Goal: Task Accomplishment & Management: Use online tool/utility

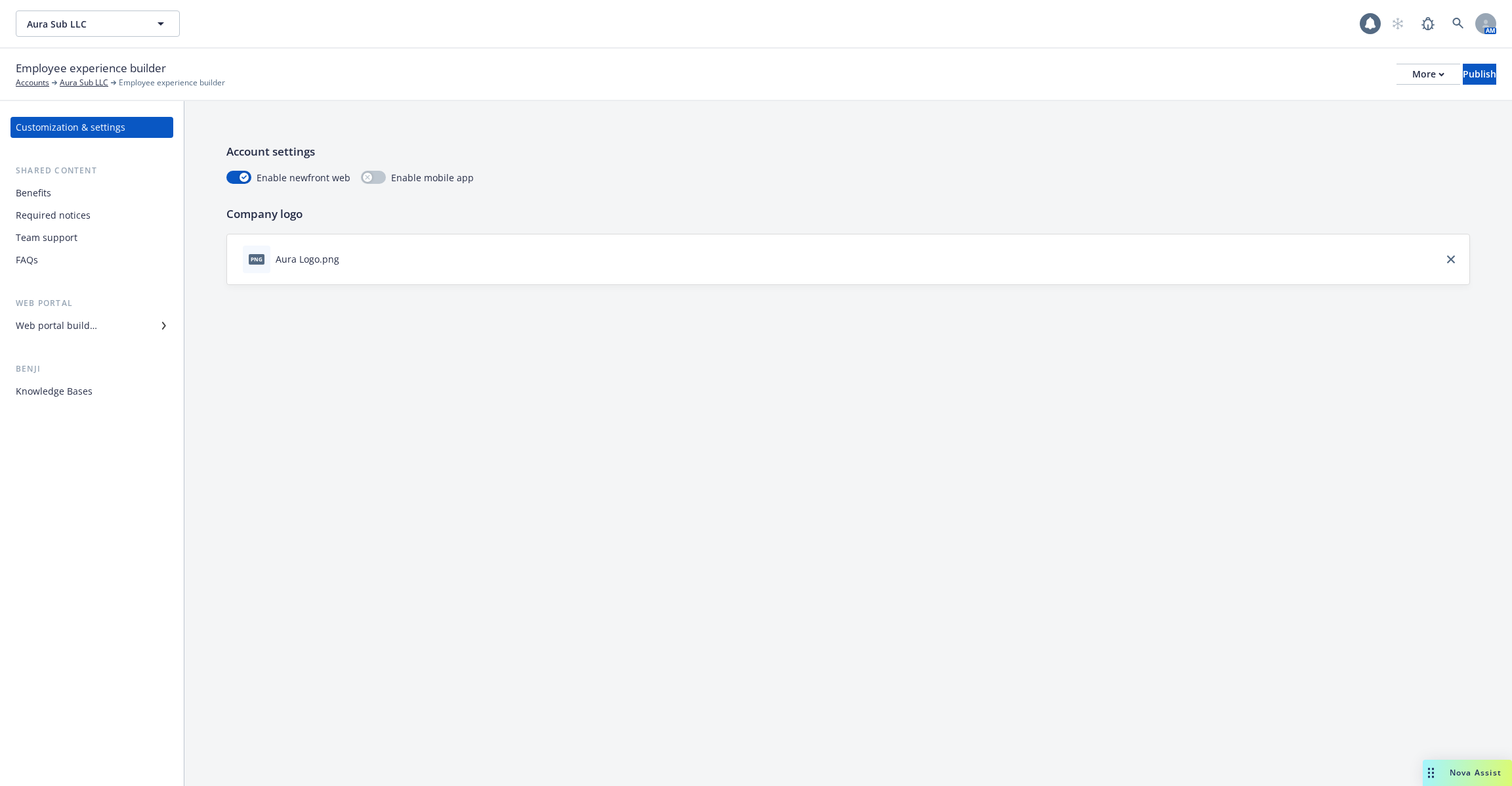
click at [90, 201] on div "Benefits" at bounding box center [92, 193] width 152 height 21
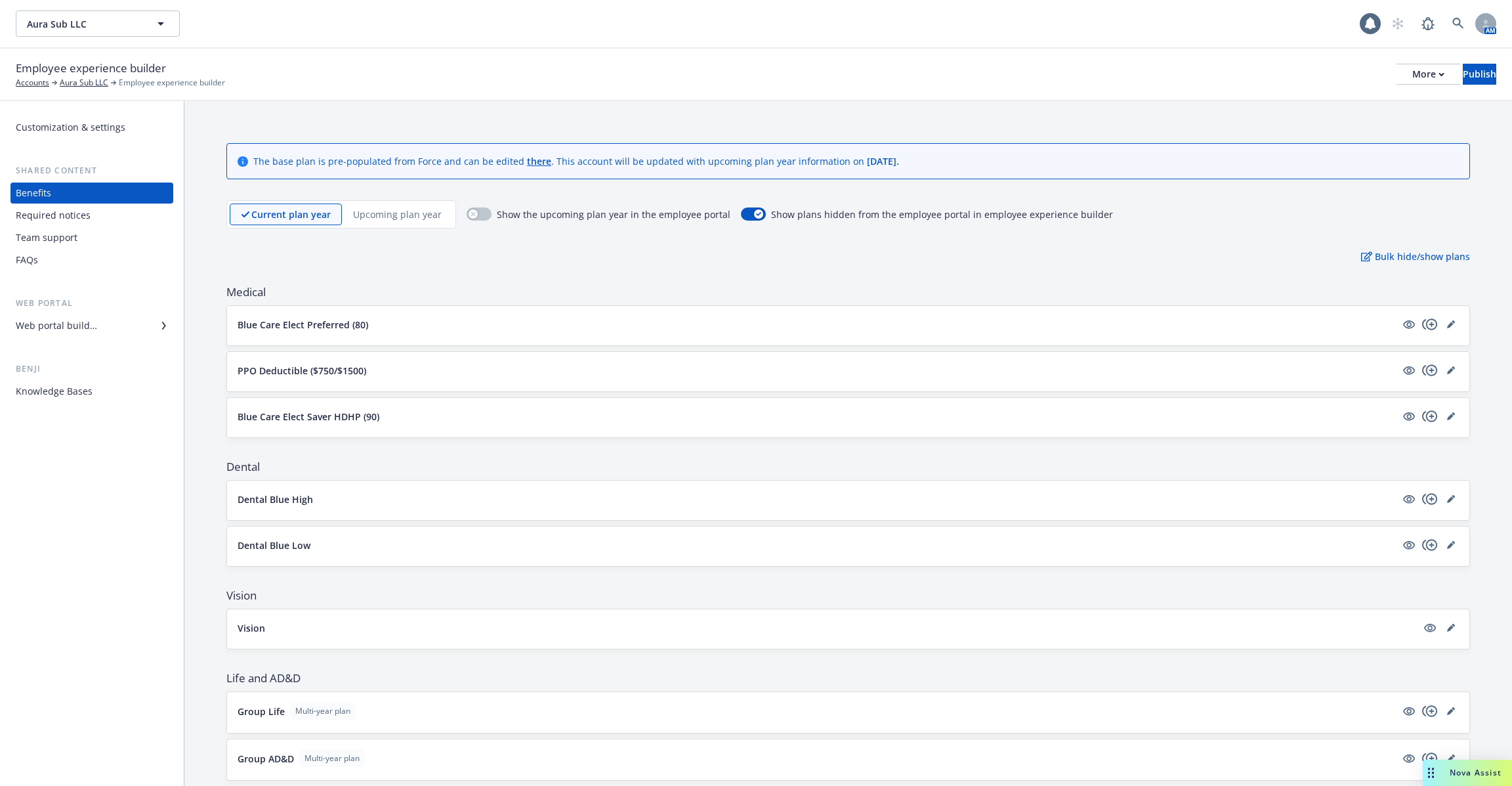
click at [99, 329] on div "Web portal builder" at bounding box center [92, 325] width 152 height 21
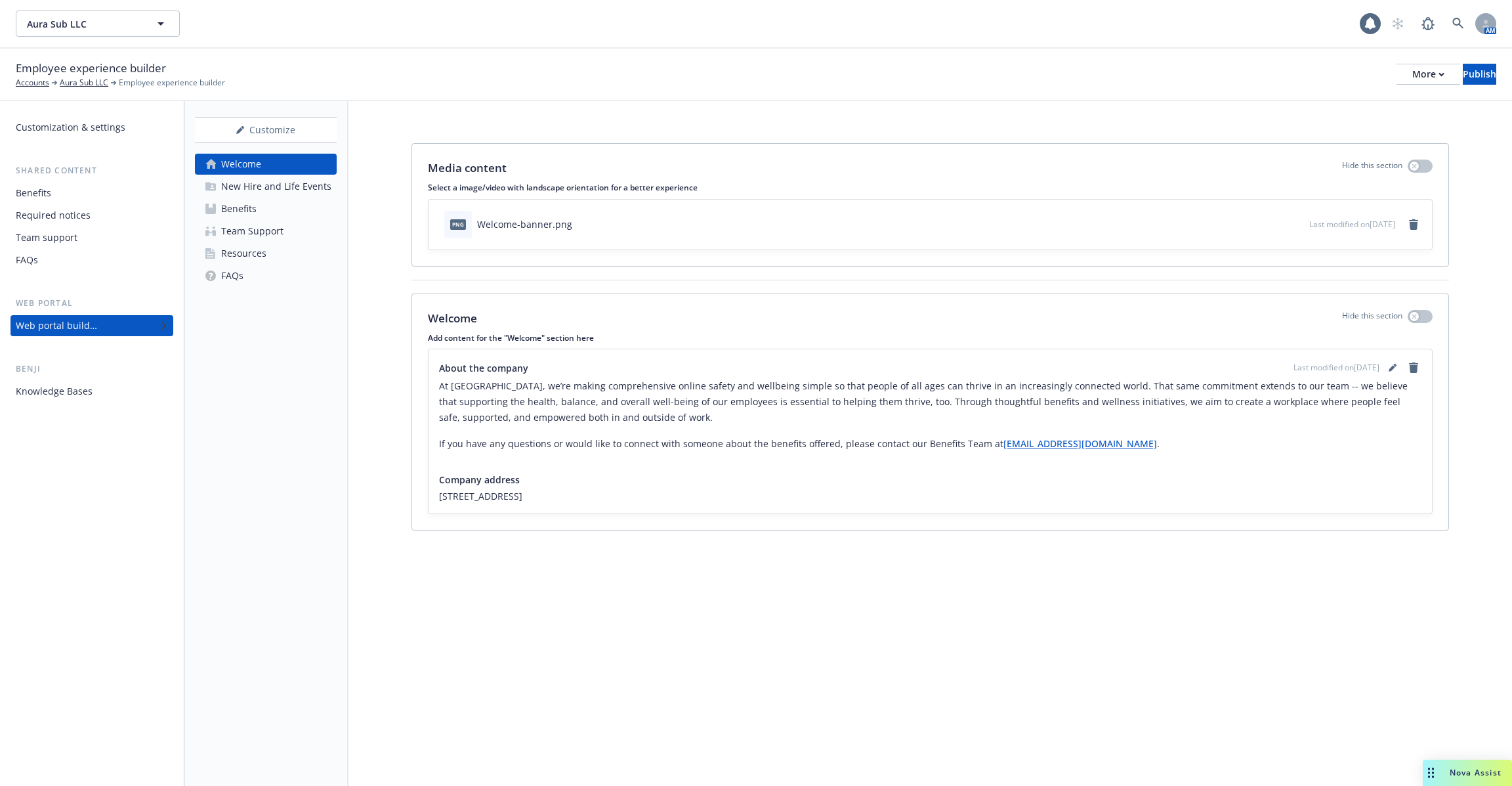
click at [284, 194] on div "New Hire and Life Events" at bounding box center [276, 186] width 111 height 21
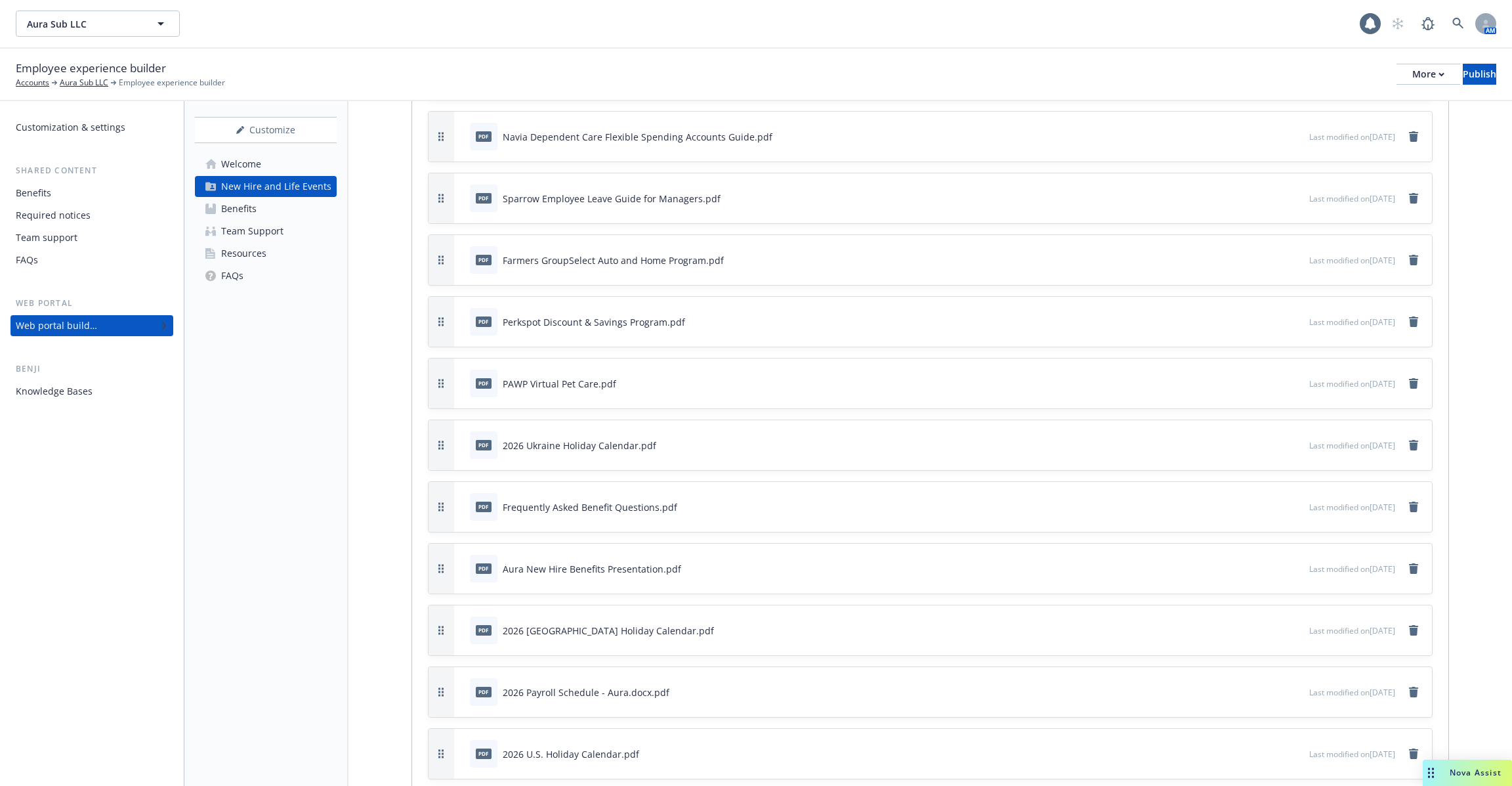
scroll to position [4051, 0]
click at [88, 404] on div "Customization & settings Shared content Benefits Required notices Team support …" at bounding box center [92, 444] width 184 height 685
click at [86, 396] on div "Knowledge Bases" at bounding box center [54, 391] width 77 height 21
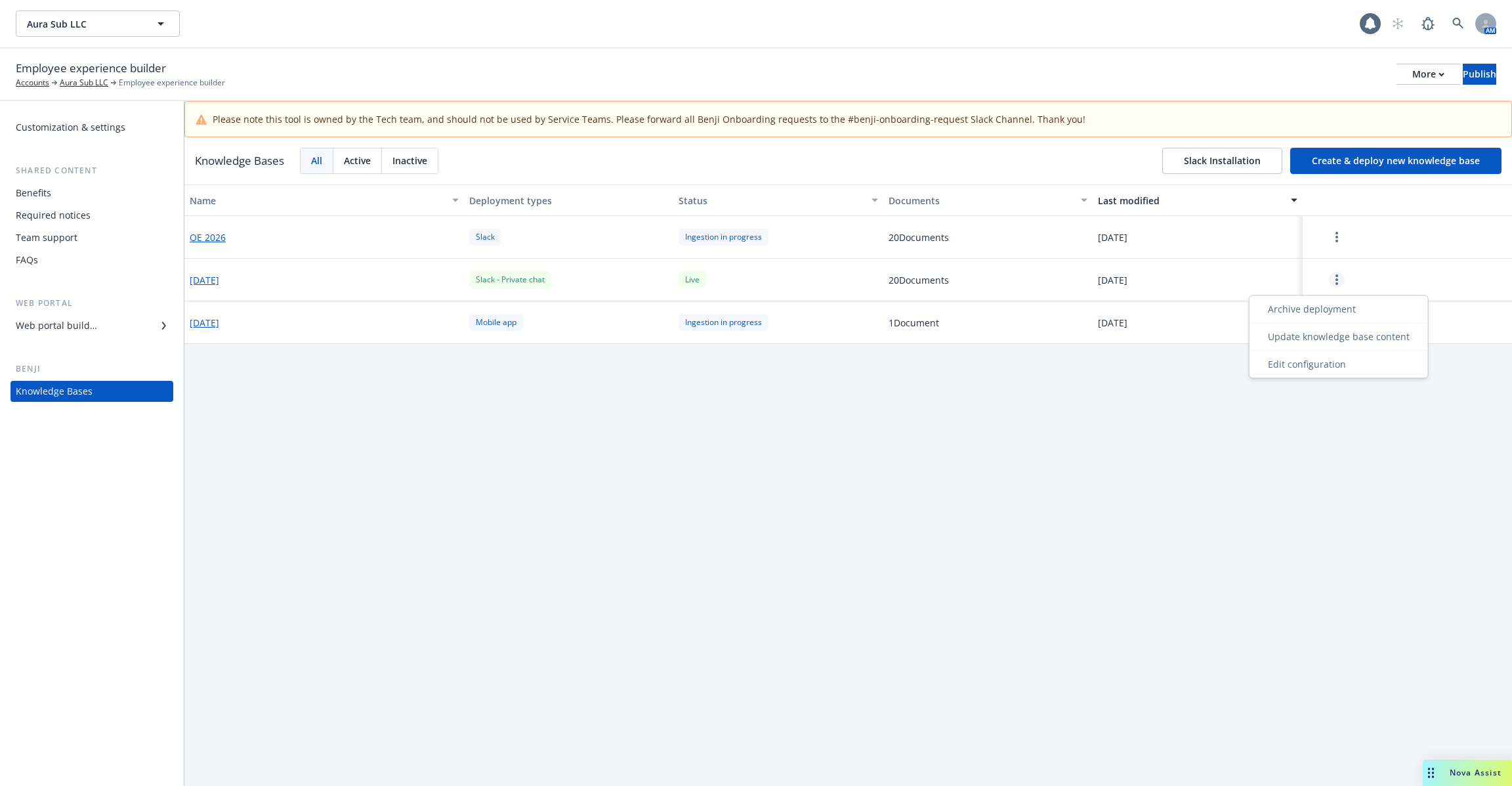
click at [1335, 283] on link "more" at bounding box center [1337, 280] width 16 height 16
click at [709, 282] on div "Live" at bounding box center [778, 280] width 209 height 43
click at [1346, 278] on button "button" at bounding box center [1337, 280] width 57 height 26
click at [645, 278] on div "Slack - Private chat" at bounding box center [568, 280] width 209 height 43
click at [697, 273] on div "Live" at bounding box center [693, 279] width 28 height 16
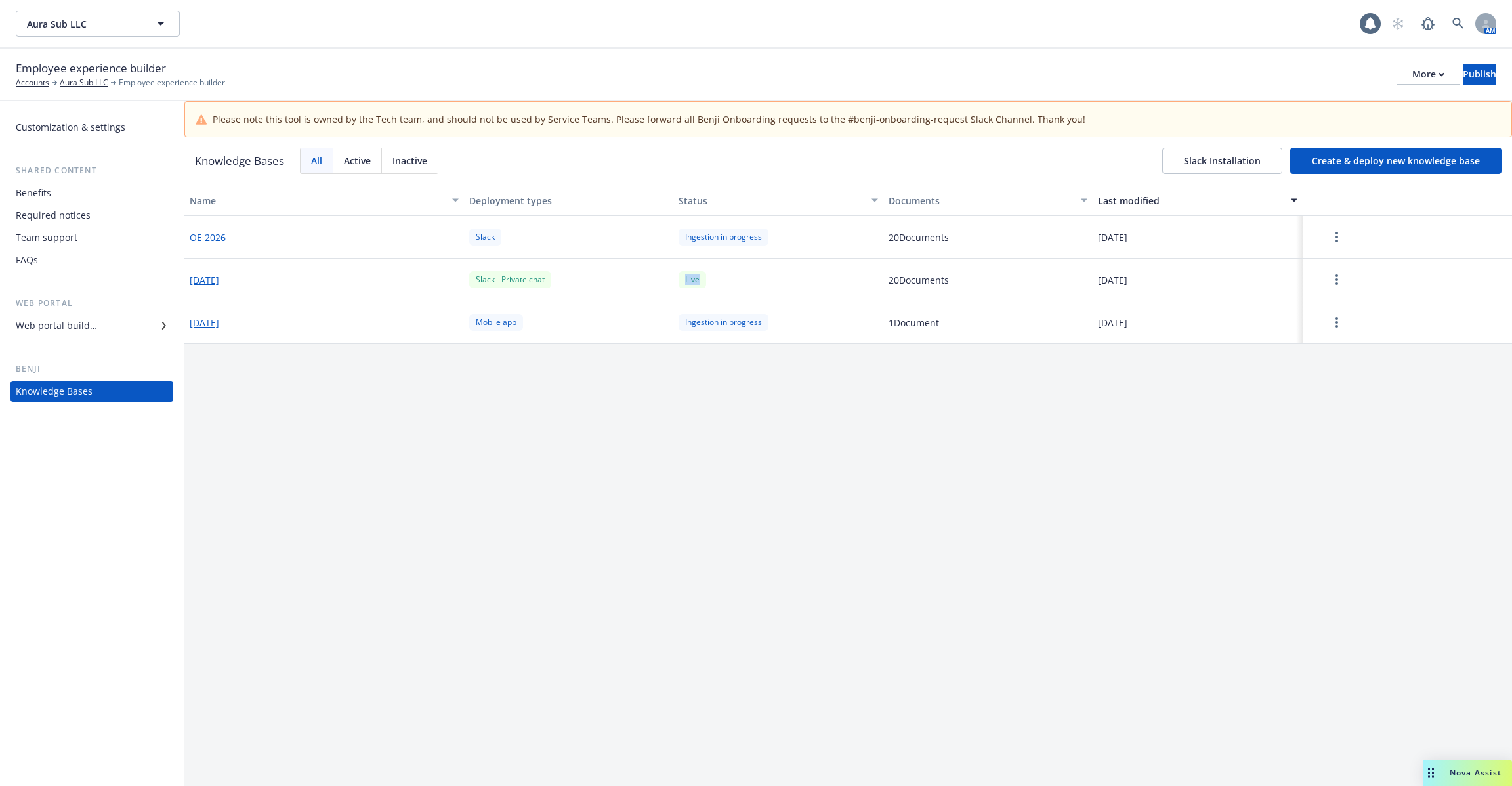
click at [697, 273] on div "Live" at bounding box center [693, 279] width 28 height 16
click at [728, 279] on div "Live" at bounding box center [778, 280] width 209 height 43
click at [1341, 161] on button "Create & deploy new knowledge base" at bounding box center [1396, 161] width 211 height 26
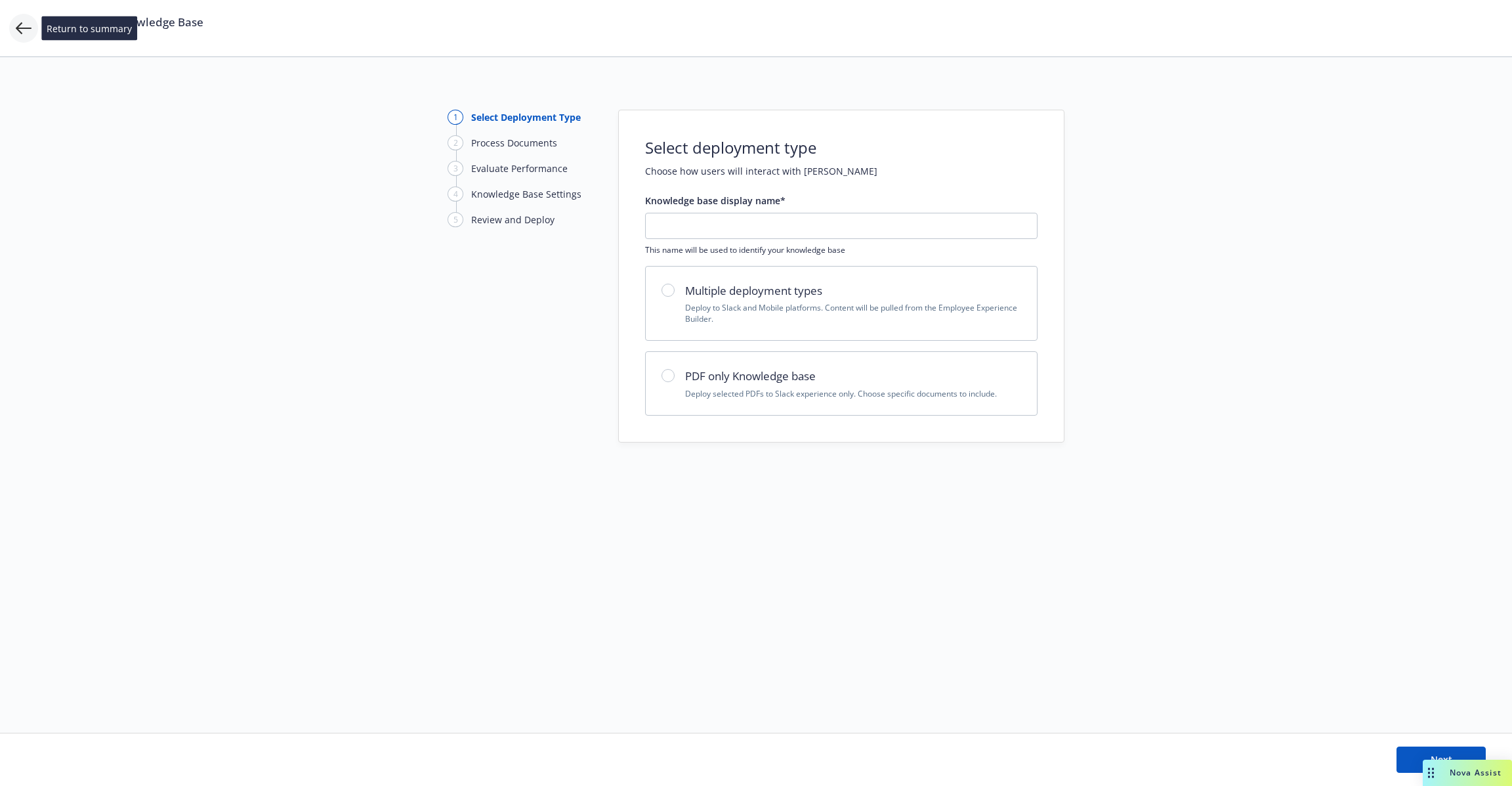
click at [19, 27] on icon at bounding box center [24, 28] width 16 height 16
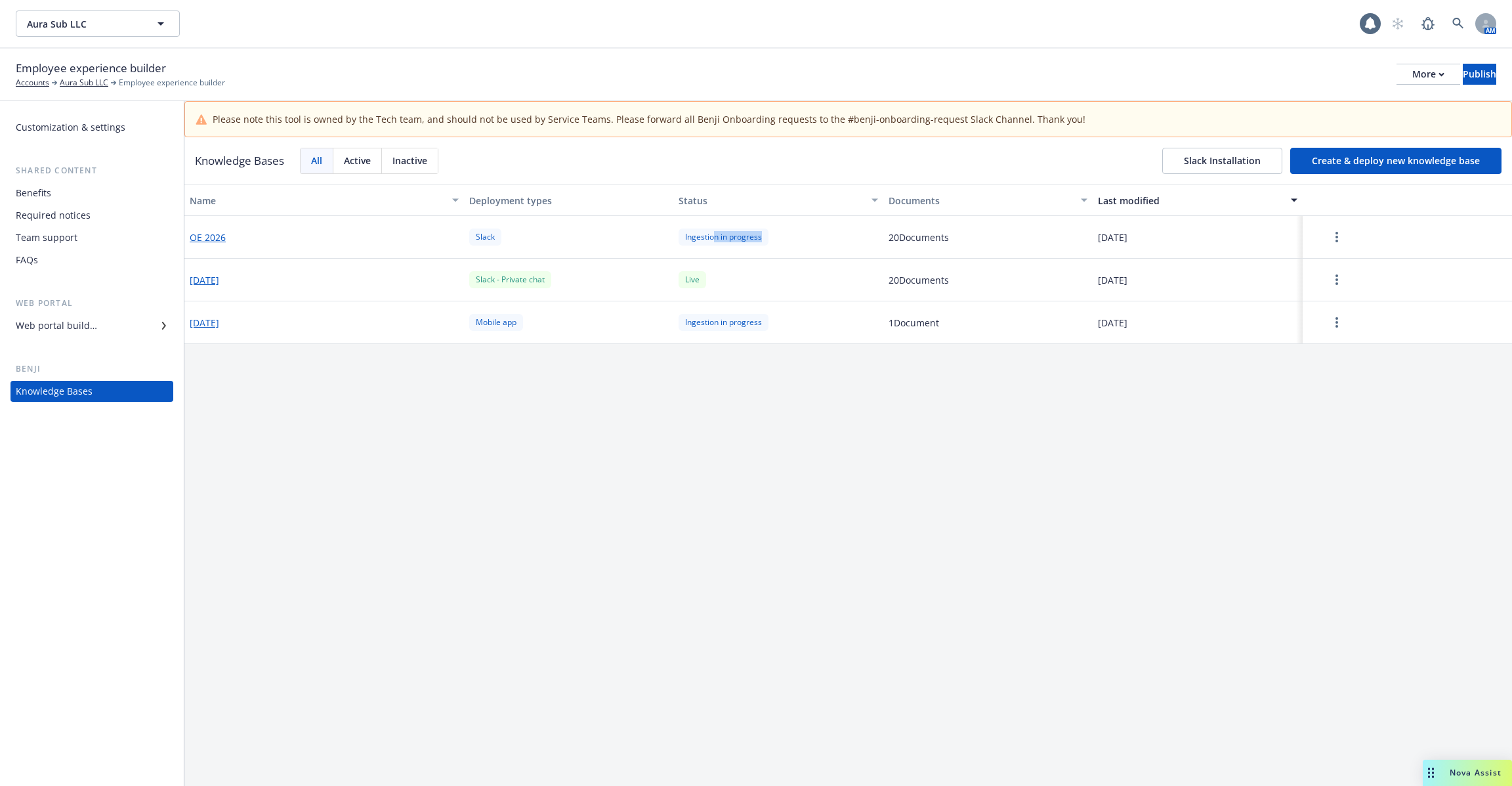
drag, startPoint x: 715, startPoint y: 240, endPoint x: 764, endPoint y: 240, distance: 49.0
click at [764, 240] on div "Ingestion in progress" at bounding box center [724, 236] width 90 height 16
click at [1331, 279] on link "more" at bounding box center [1337, 280] width 16 height 16
click at [1339, 281] on link "more" at bounding box center [1337, 280] width 16 height 16
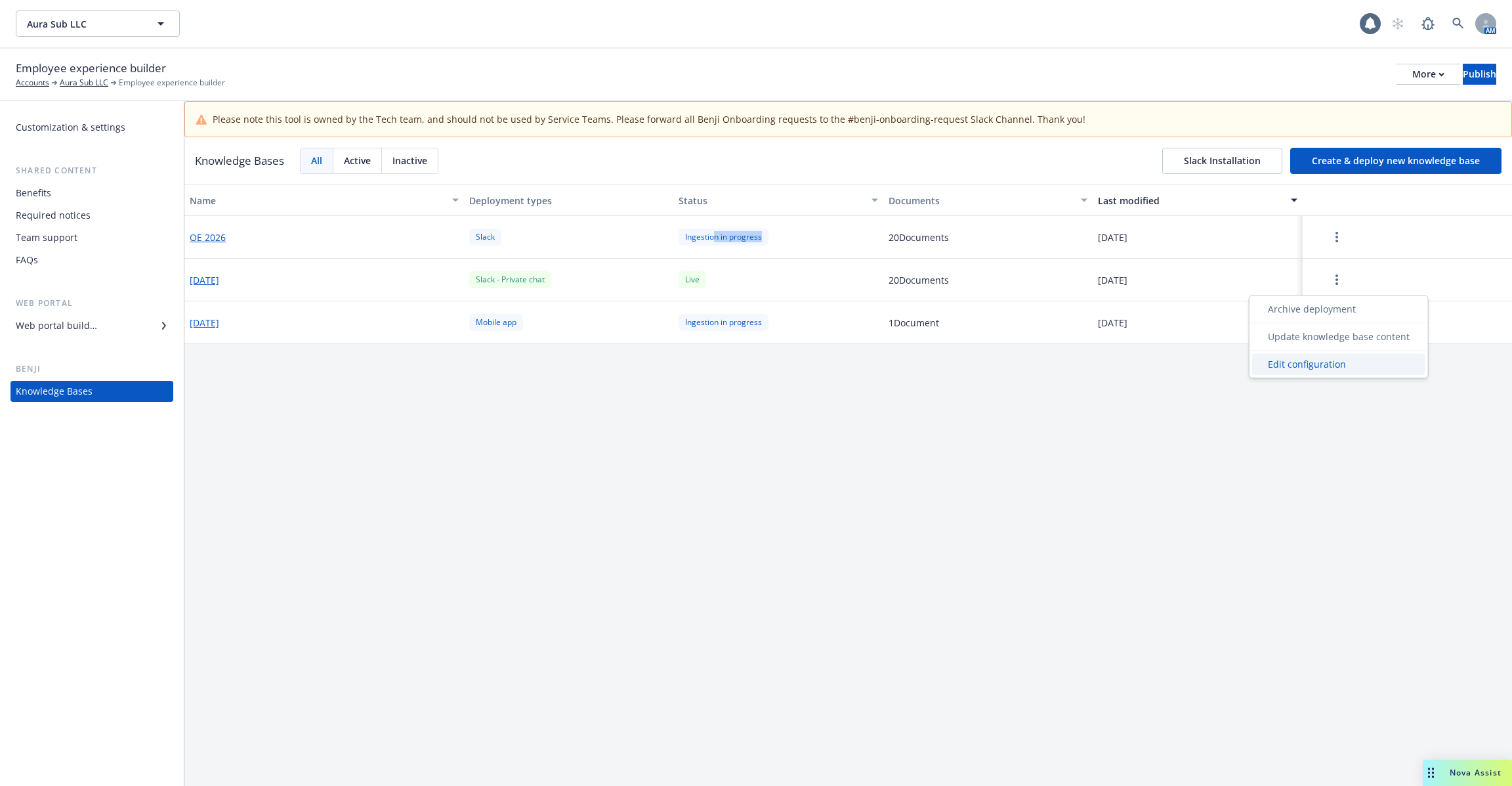
click at [1286, 363] on div "Edit configuration" at bounding box center [1339, 364] width 173 height 22
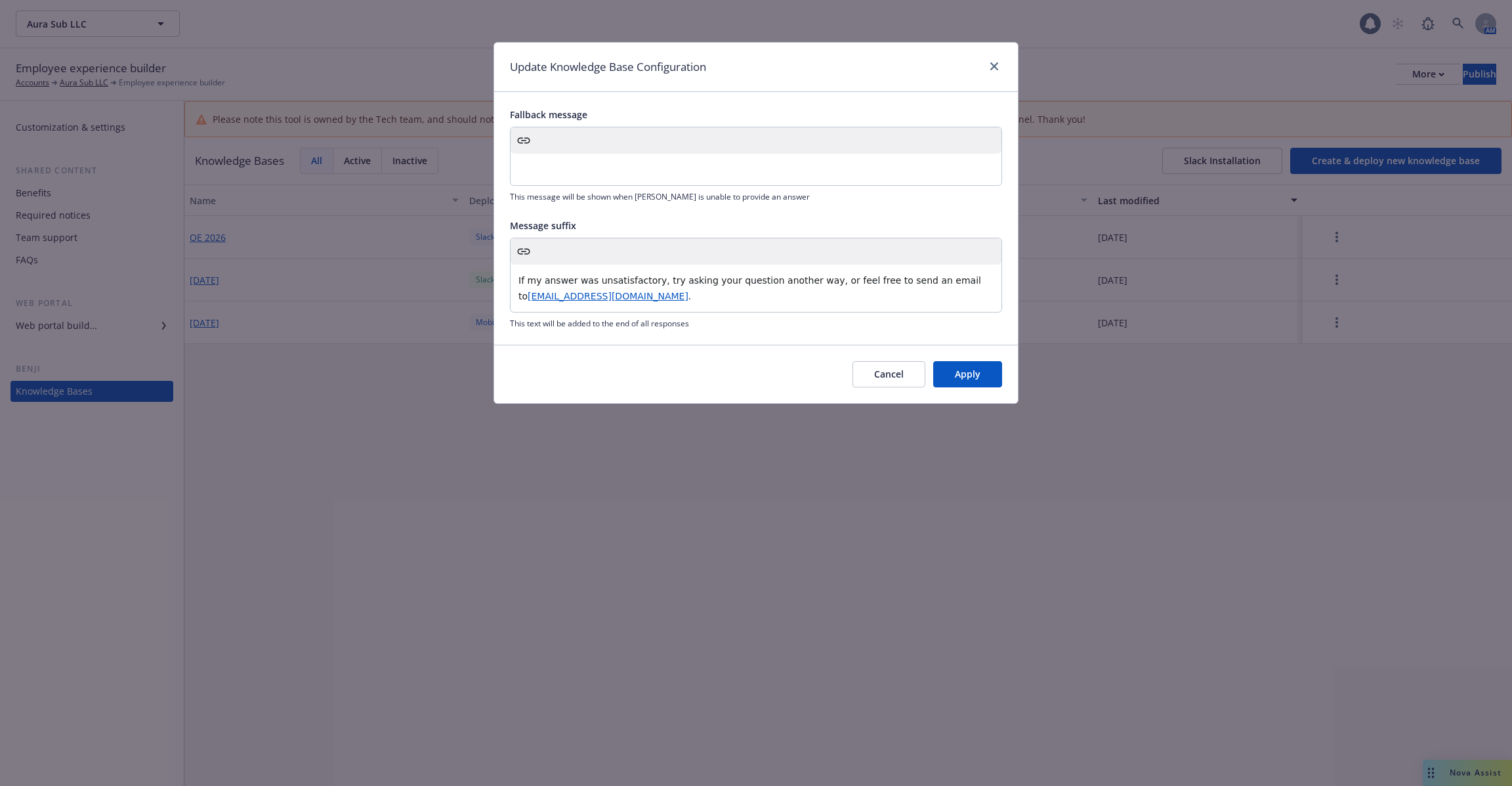
click at [548, 283] on span "If my answer was unsatisfactory, try asking your question another way, or feel …" at bounding box center [751, 288] width 465 height 26
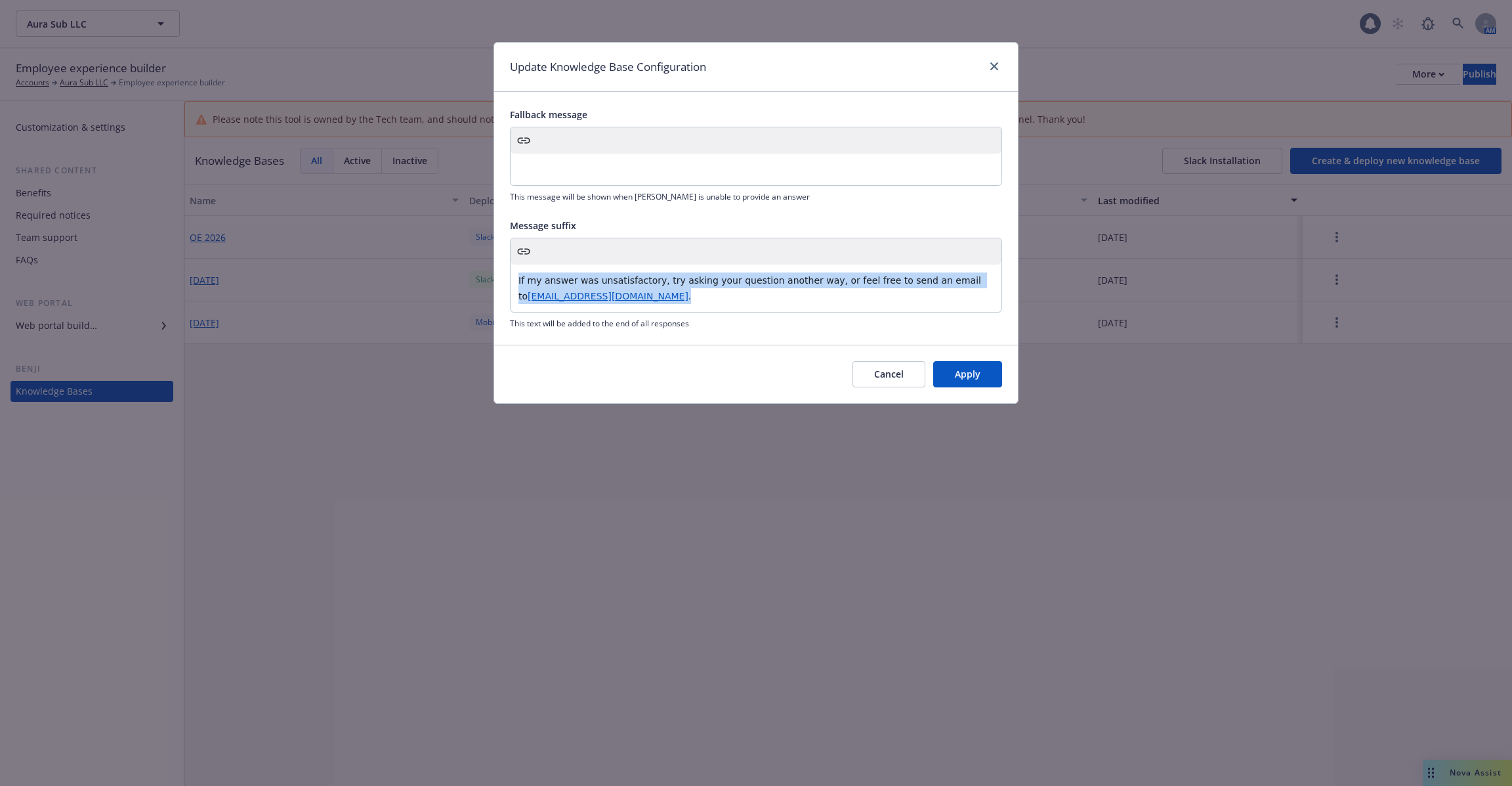
drag, startPoint x: 621, startPoint y: 297, endPoint x: 440, endPoint y: 269, distance: 183.2
click at [440, 269] on div "Update Knowledge Base Configuration Fallback message This message will be shown…" at bounding box center [756, 393] width 1512 height 786
copy p "If my answer was unsatisfactory, try asking your question another way, or feel …"
click at [1003, 63] on div "Update Knowledge Base Configuration" at bounding box center [756, 68] width 524 height 49
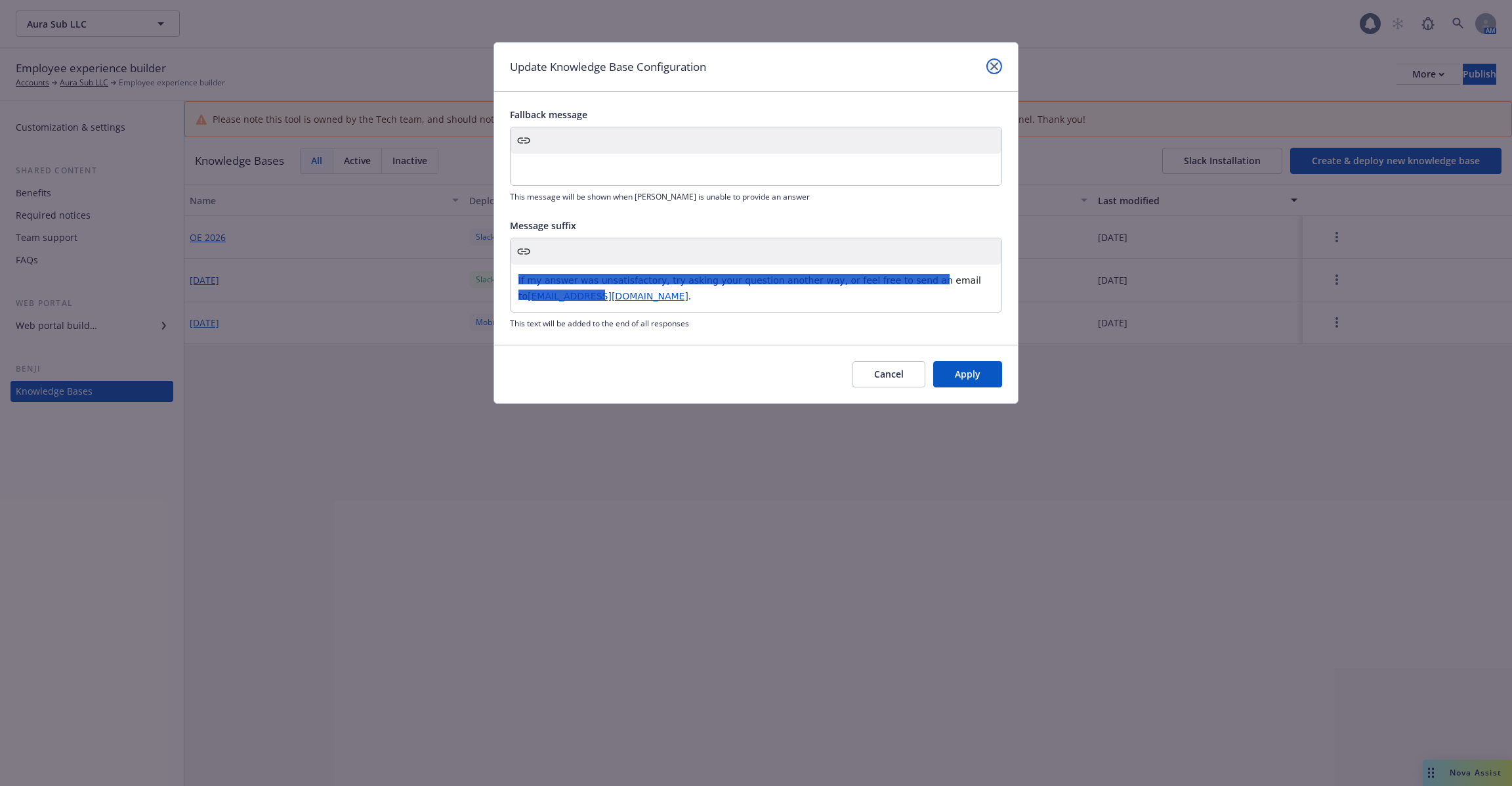
click at [998, 63] on link "close" at bounding box center [994, 66] width 16 height 16
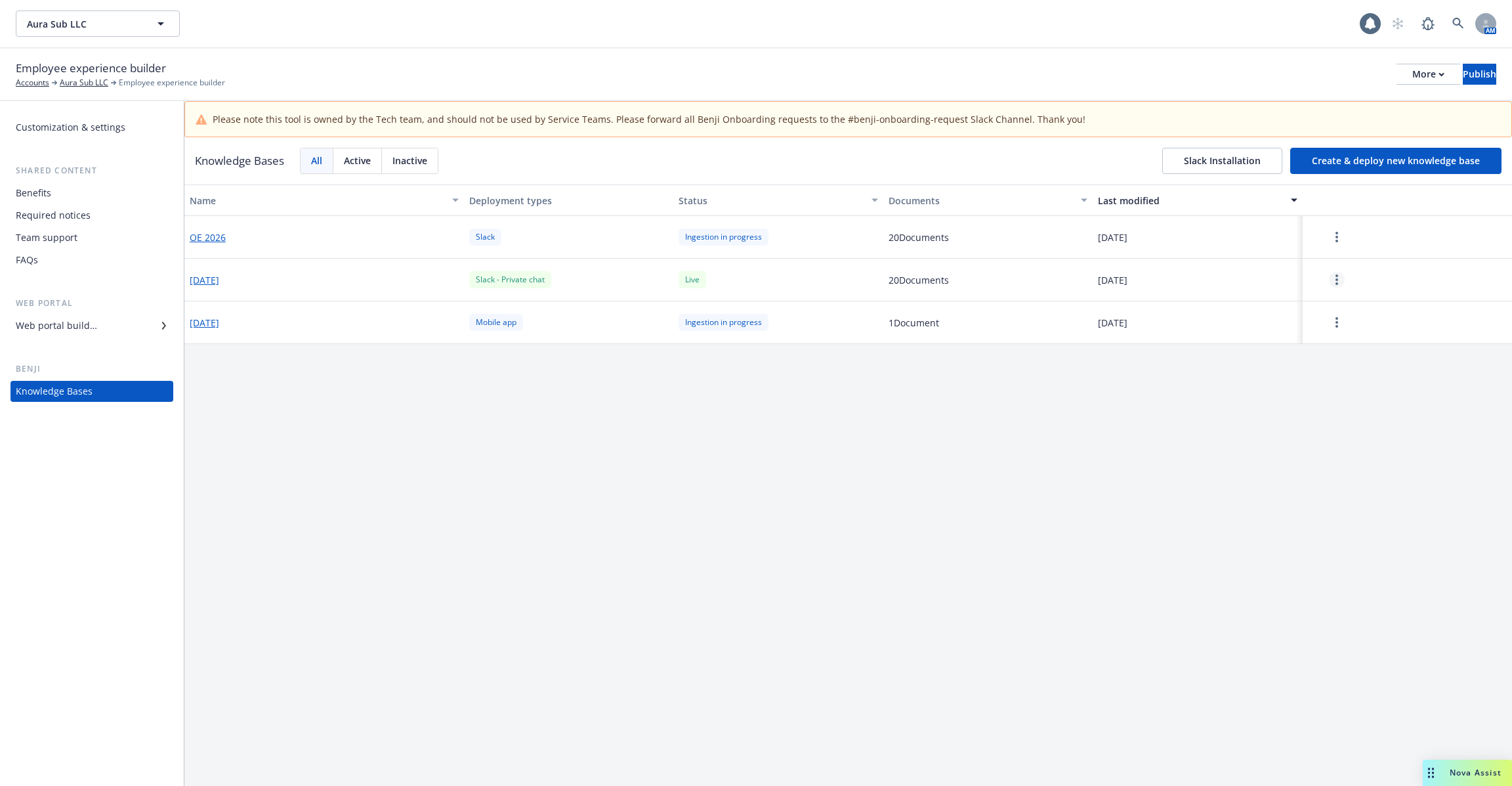
click at [1336, 275] on circle "more" at bounding box center [1336, 276] width 3 height 3
click at [1058, 474] on div "Name Deployment types Status Documents Last modified OE 2026 Slack Ingestion in…" at bounding box center [848, 503] width 1328 height 638
click at [535, 483] on div "Name Deployment types Status Documents Last modified OE 2026 Slack Ingestion in…" at bounding box center [848, 503] width 1328 height 638
click at [1319, 278] on button "button" at bounding box center [1337, 280] width 57 height 26
click at [1337, 336] on div "Update knowledge base content" at bounding box center [1339, 336] width 173 height 22
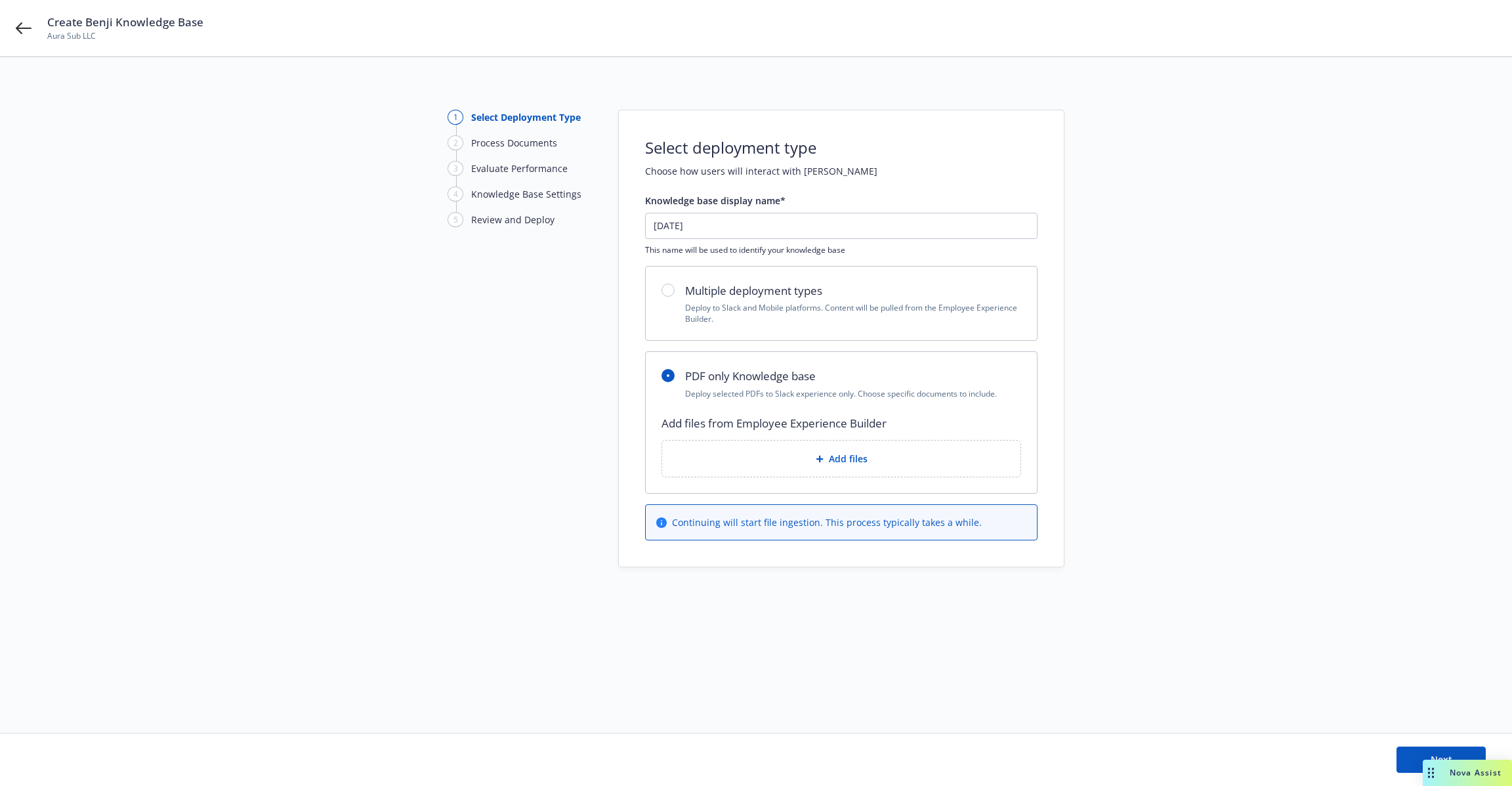
click at [22, 19] on div "Create Benji Knowledge Base Aura Sub LLC" at bounding box center [756, 28] width 1512 height 57
click at [15, 36] on div "Create Benji Knowledge Base Aura Sub LLC" at bounding box center [756, 28] width 1512 height 57
click at [22, 28] on icon at bounding box center [24, 28] width 16 height 12
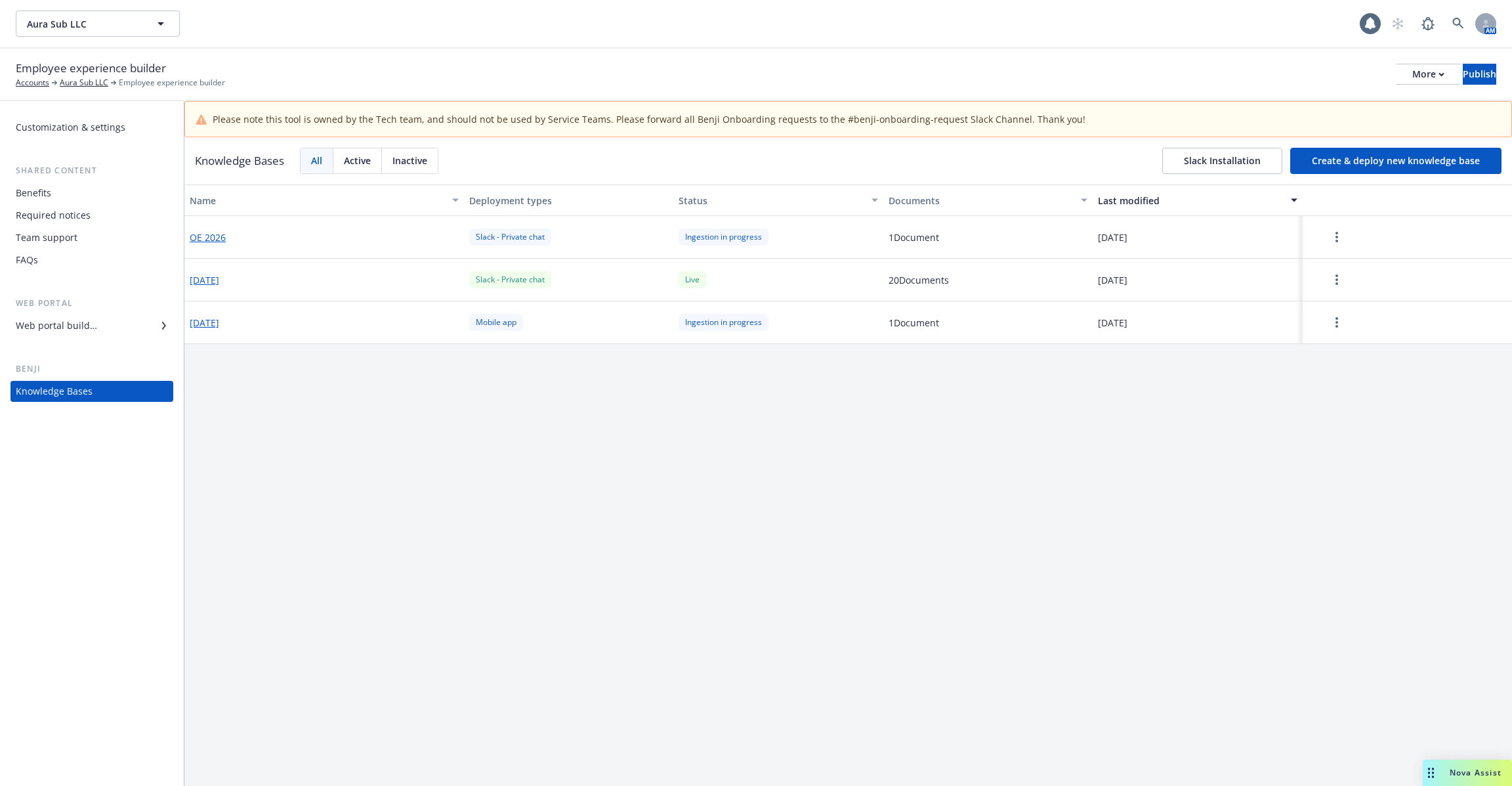
click at [1369, 159] on button "Create & deploy new knowledge base" at bounding box center [1396, 161] width 211 height 26
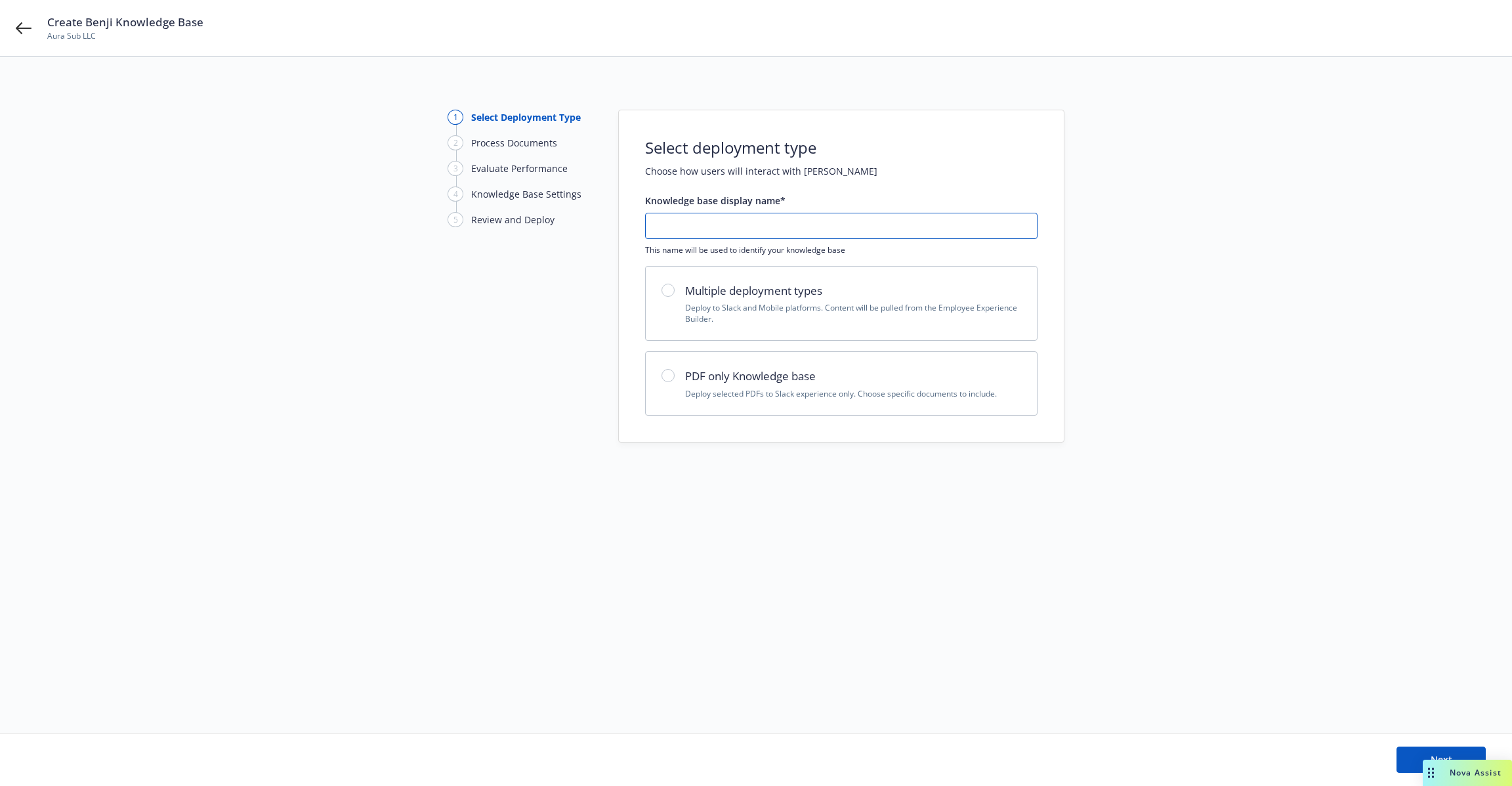
click at [851, 229] on input "text" at bounding box center [841, 227] width 391 height 25
click at [1077, 347] on div "1 Select Deployment Type 2 Process Documents 3 Evaluate Performance 4 Knowledge…" at bounding box center [756, 276] width 1481 height 333
click at [725, 377] on h2 "PDF only Knowledge base" at bounding box center [853, 376] width 336 height 17
radio input "true"
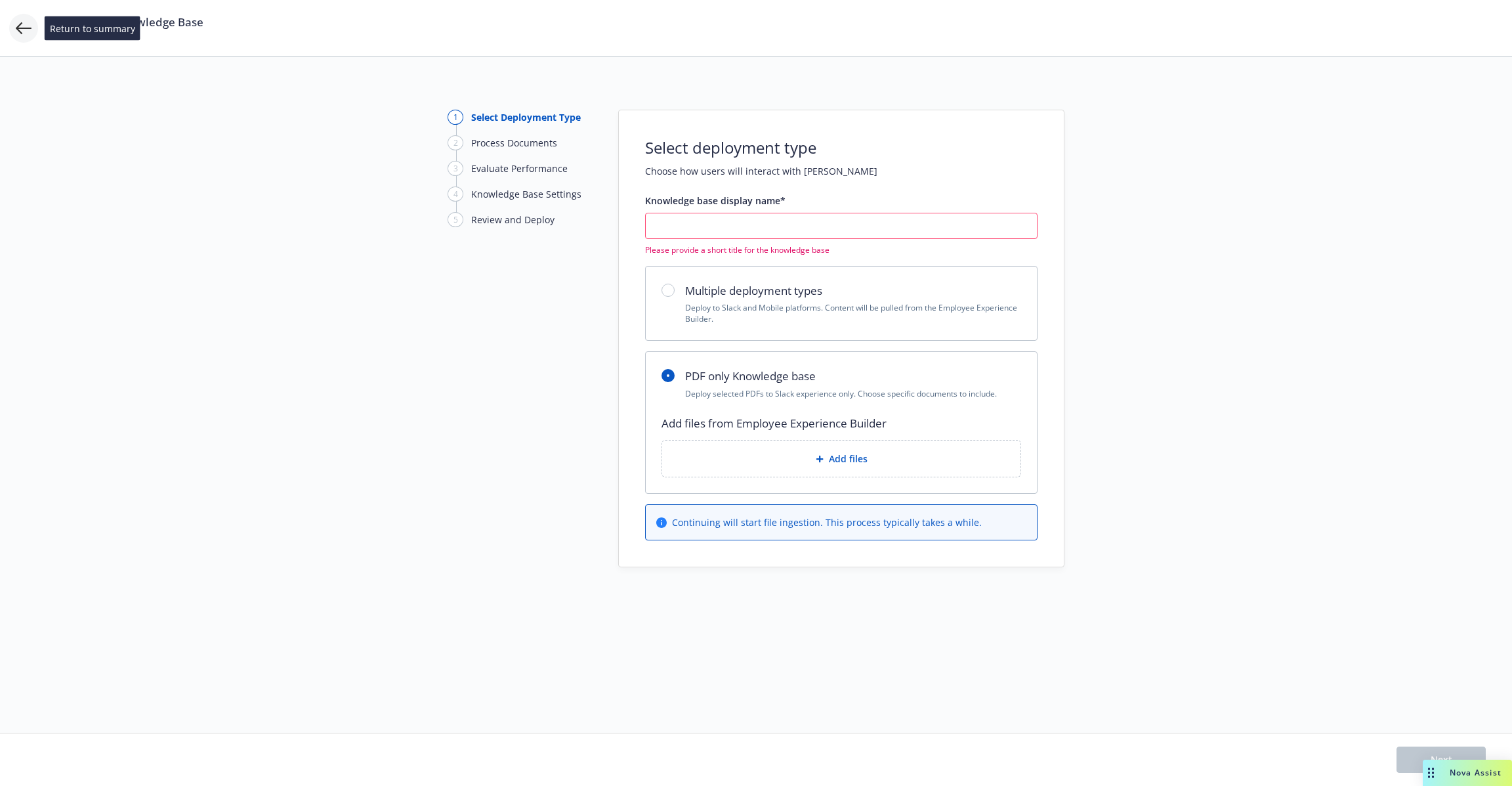
click at [22, 30] on icon at bounding box center [24, 28] width 16 height 16
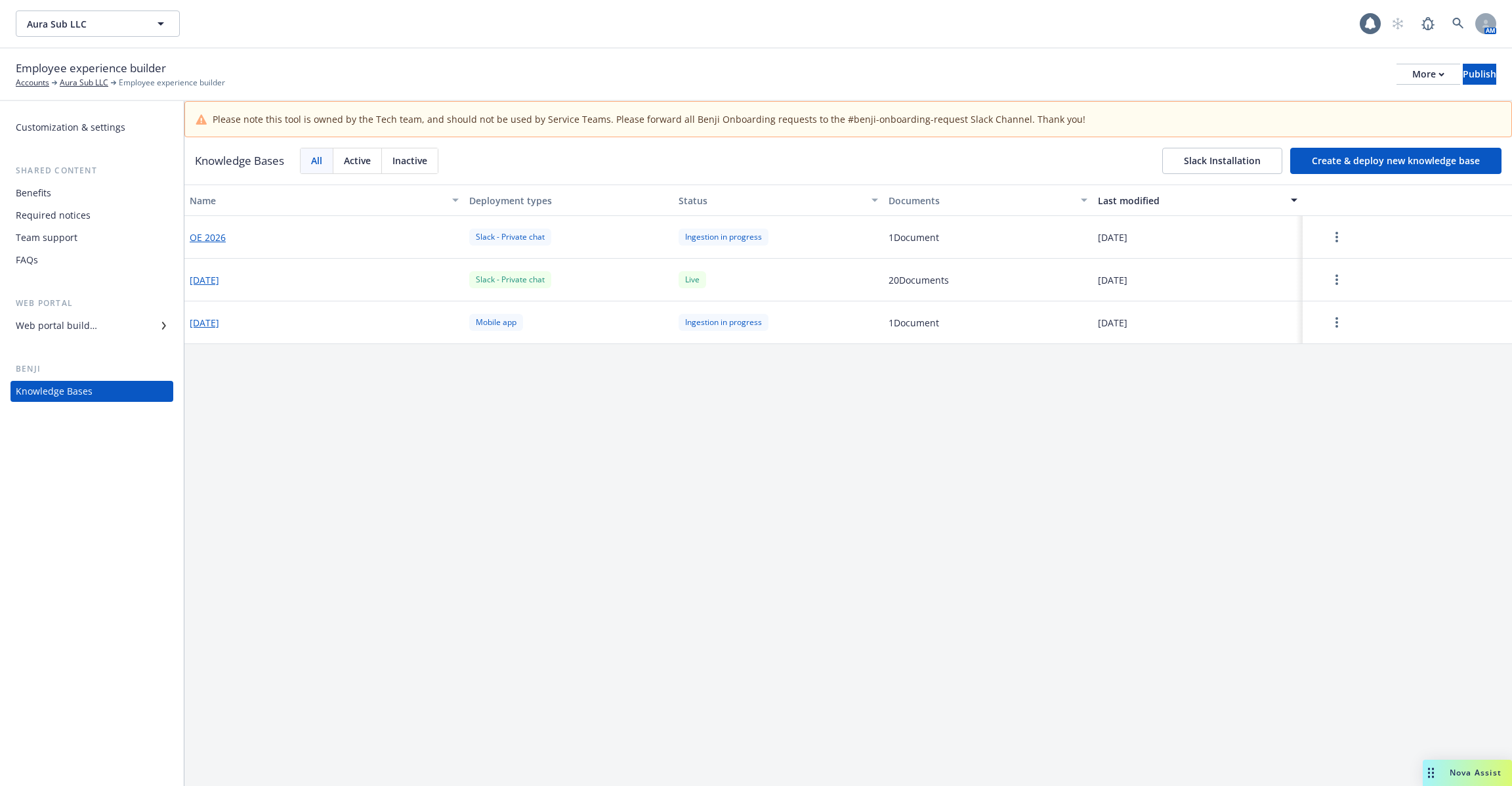
click at [461, 507] on div "Name Deployment types Status Documents Last modified OE 2026 Slack - Private ch…" at bounding box center [848, 503] width 1328 height 638
click at [95, 328] on div "Web portal builder" at bounding box center [57, 325] width 81 height 21
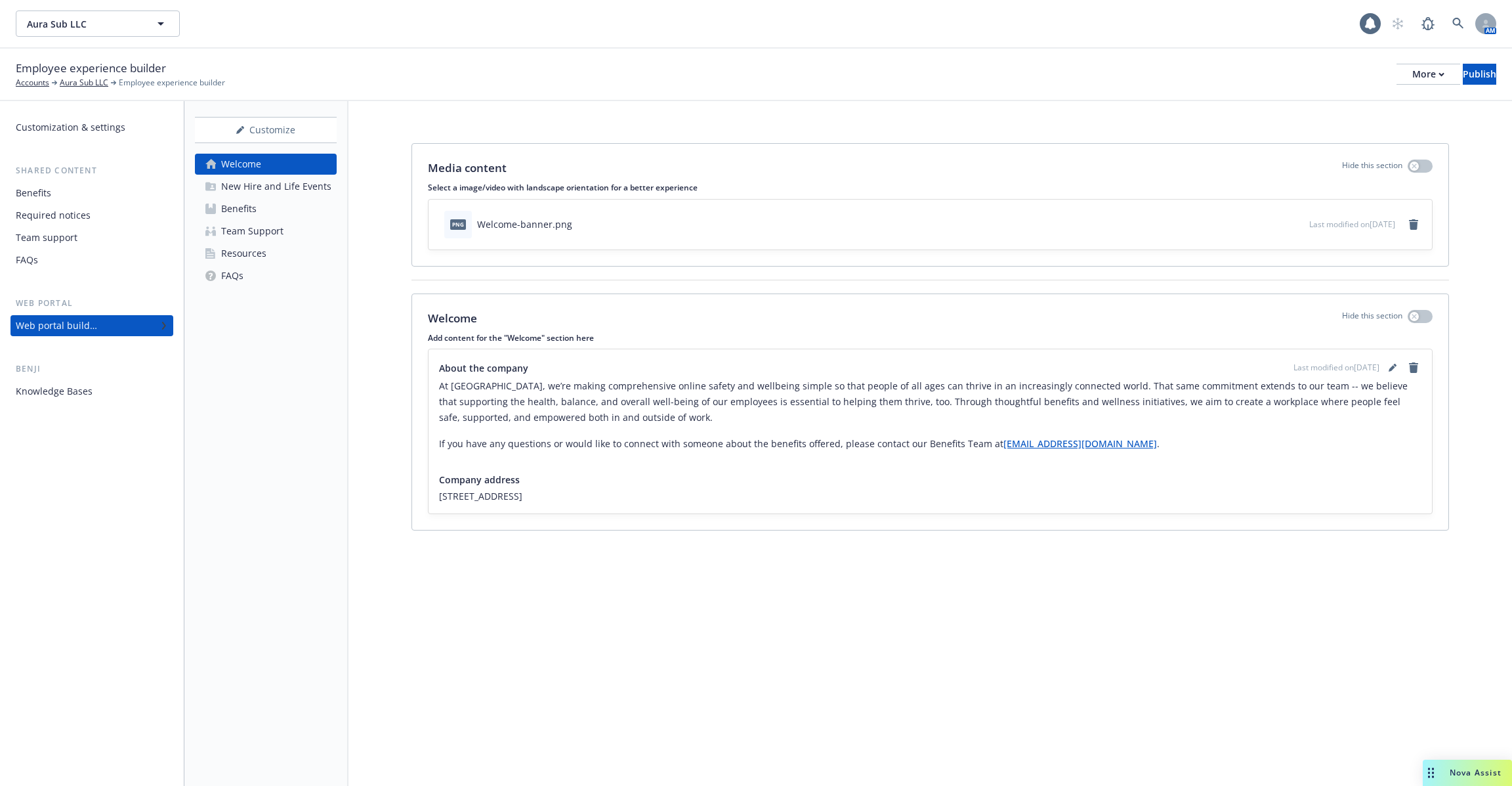
click at [95, 393] on div "Knowledge Bases" at bounding box center [92, 391] width 152 height 21
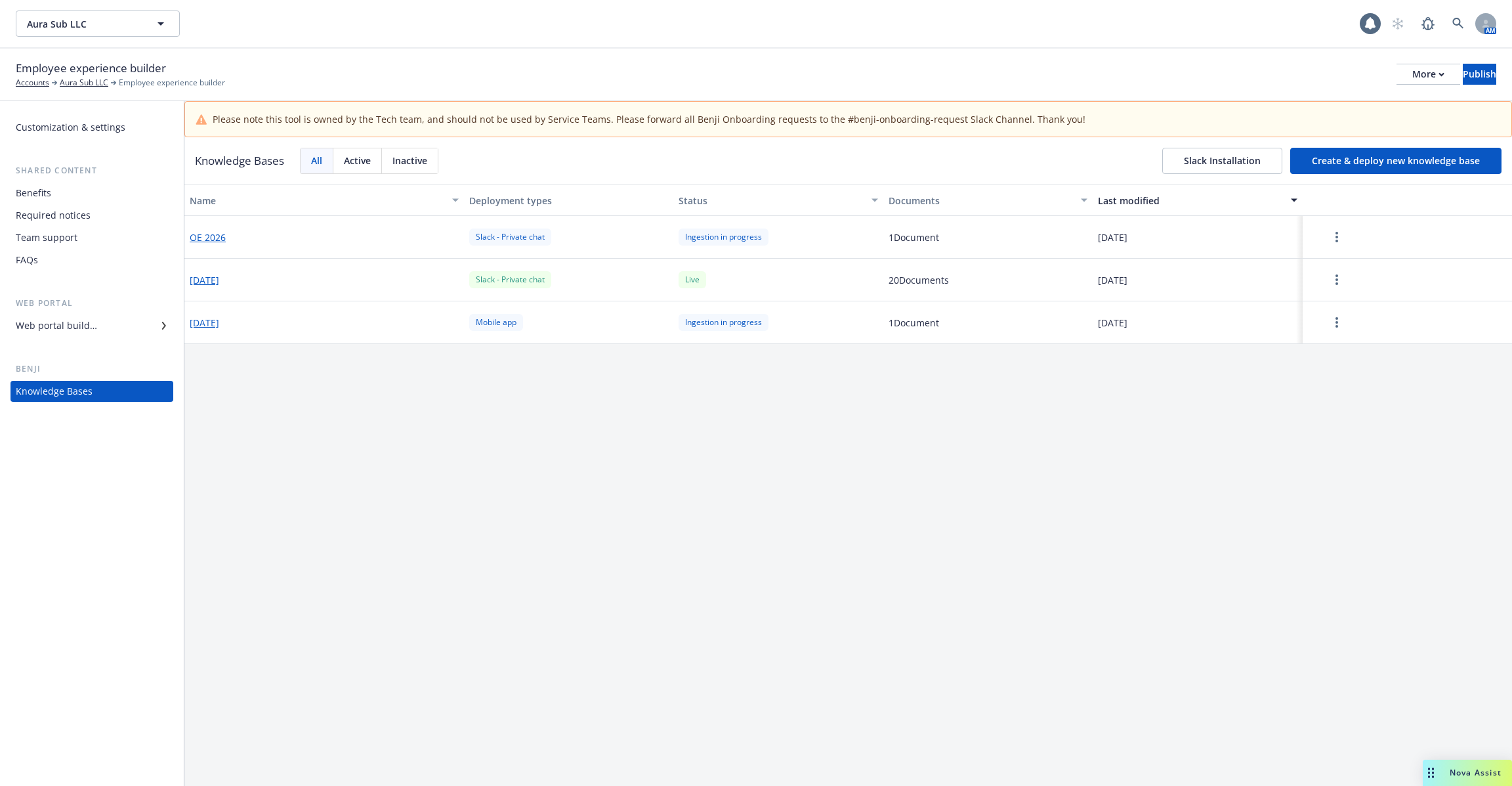
click at [92, 322] on div "Web portal builder" at bounding box center [57, 325] width 81 height 21
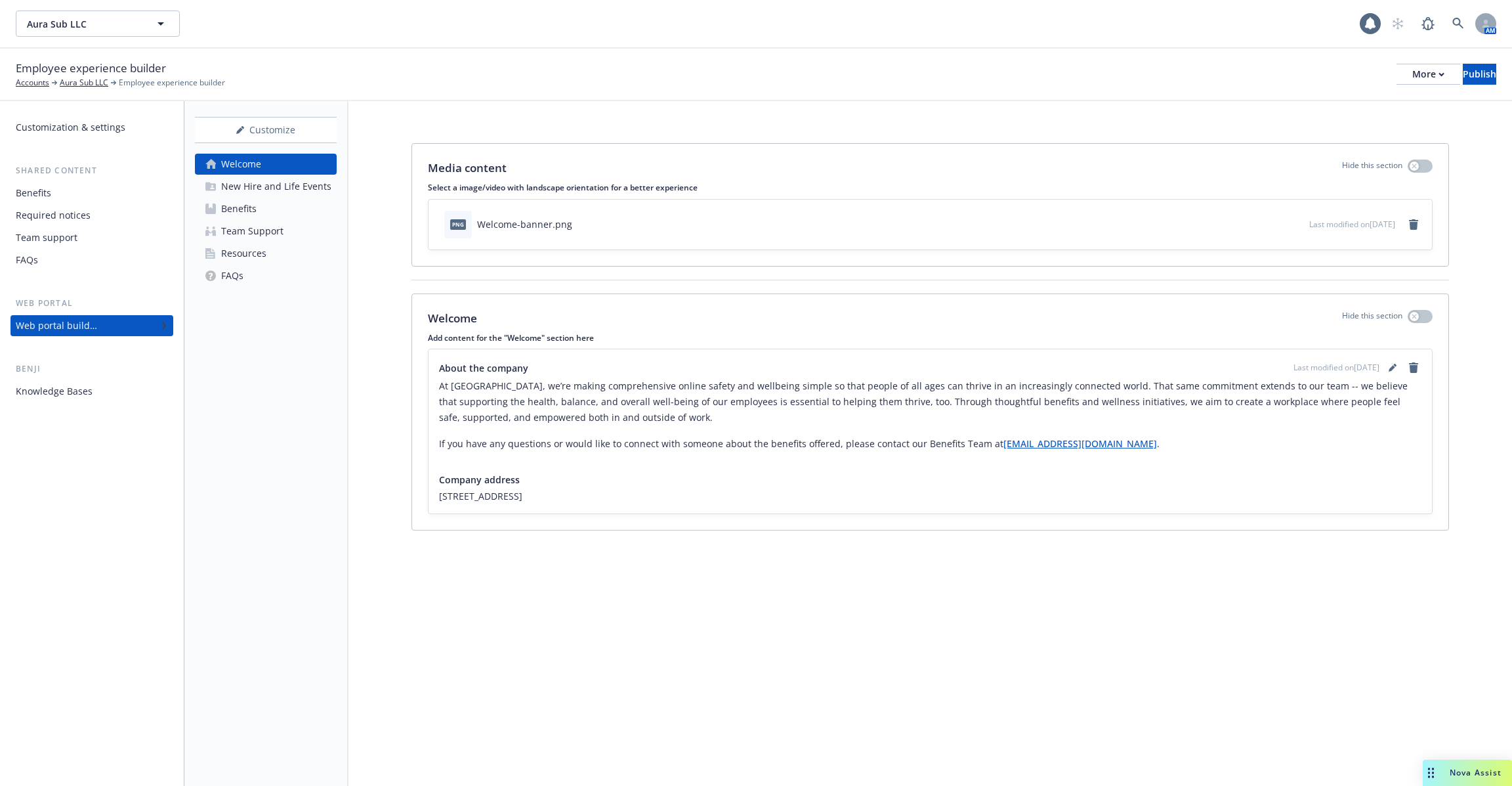
click at [261, 248] on div "Resources" at bounding box center [244, 254] width 46 height 21
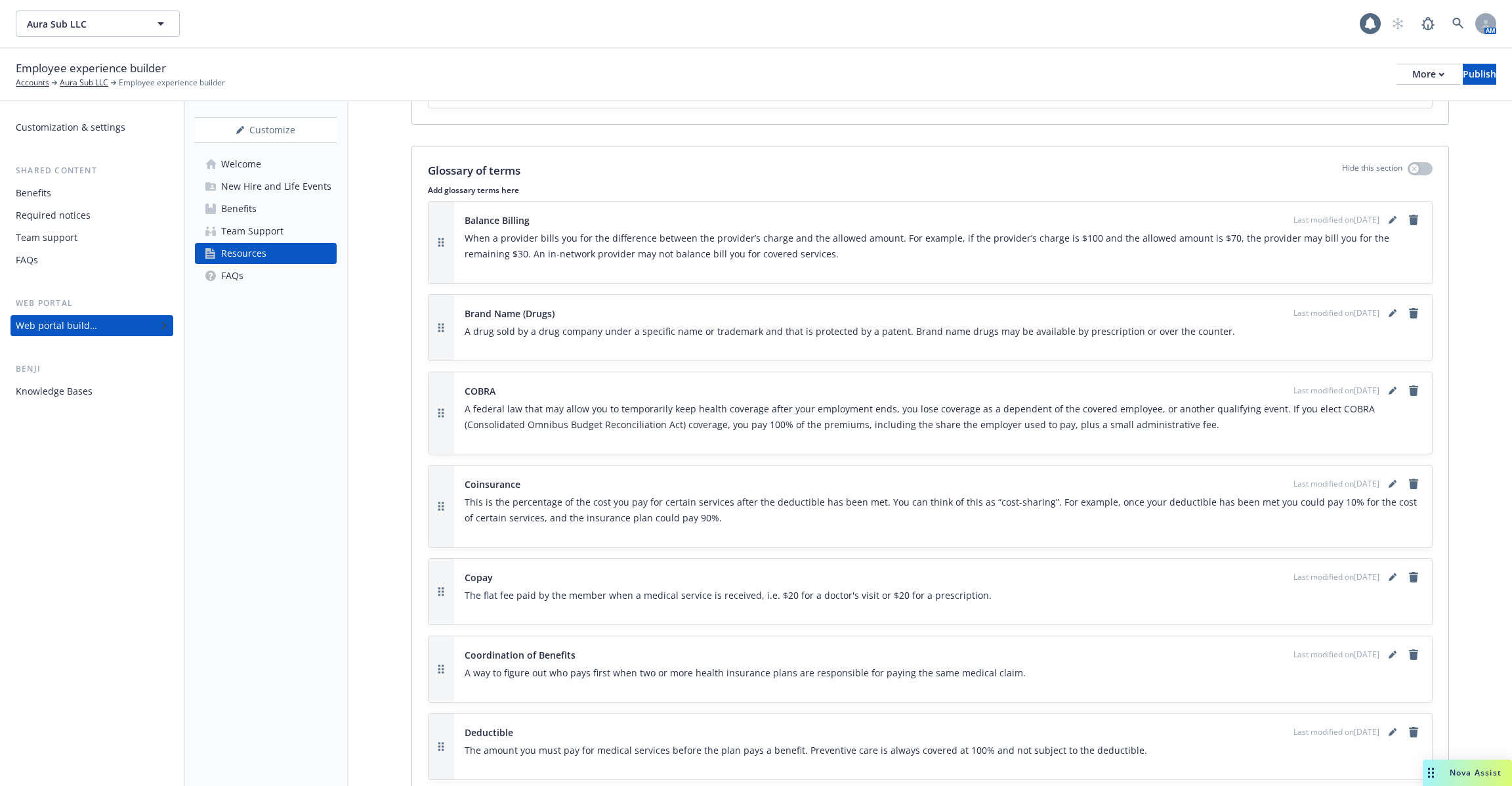
scroll to position [114, 0]
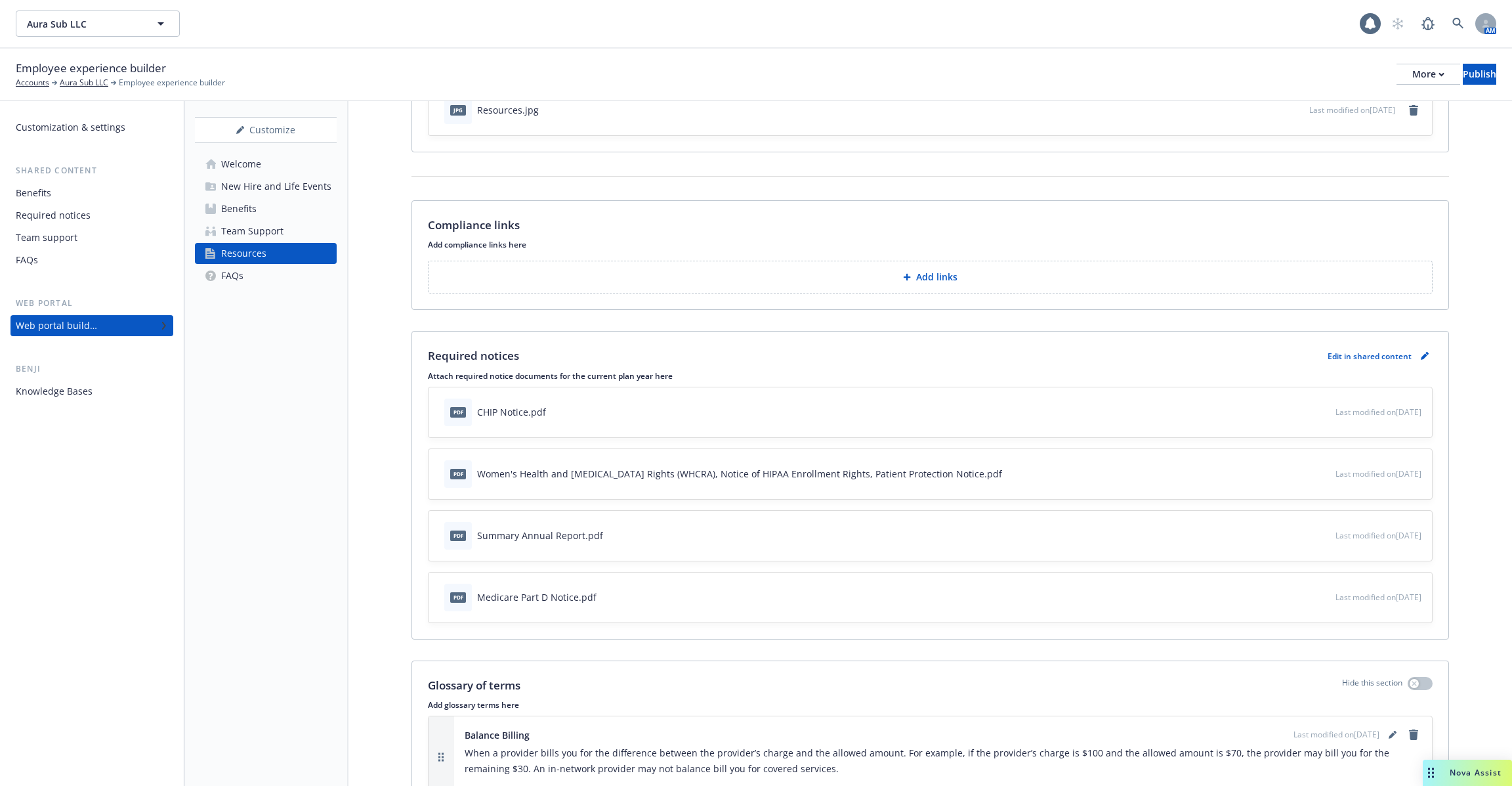
click at [244, 184] on div "New Hire and Life Events" at bounding box center [276, 186] width 111 height 21
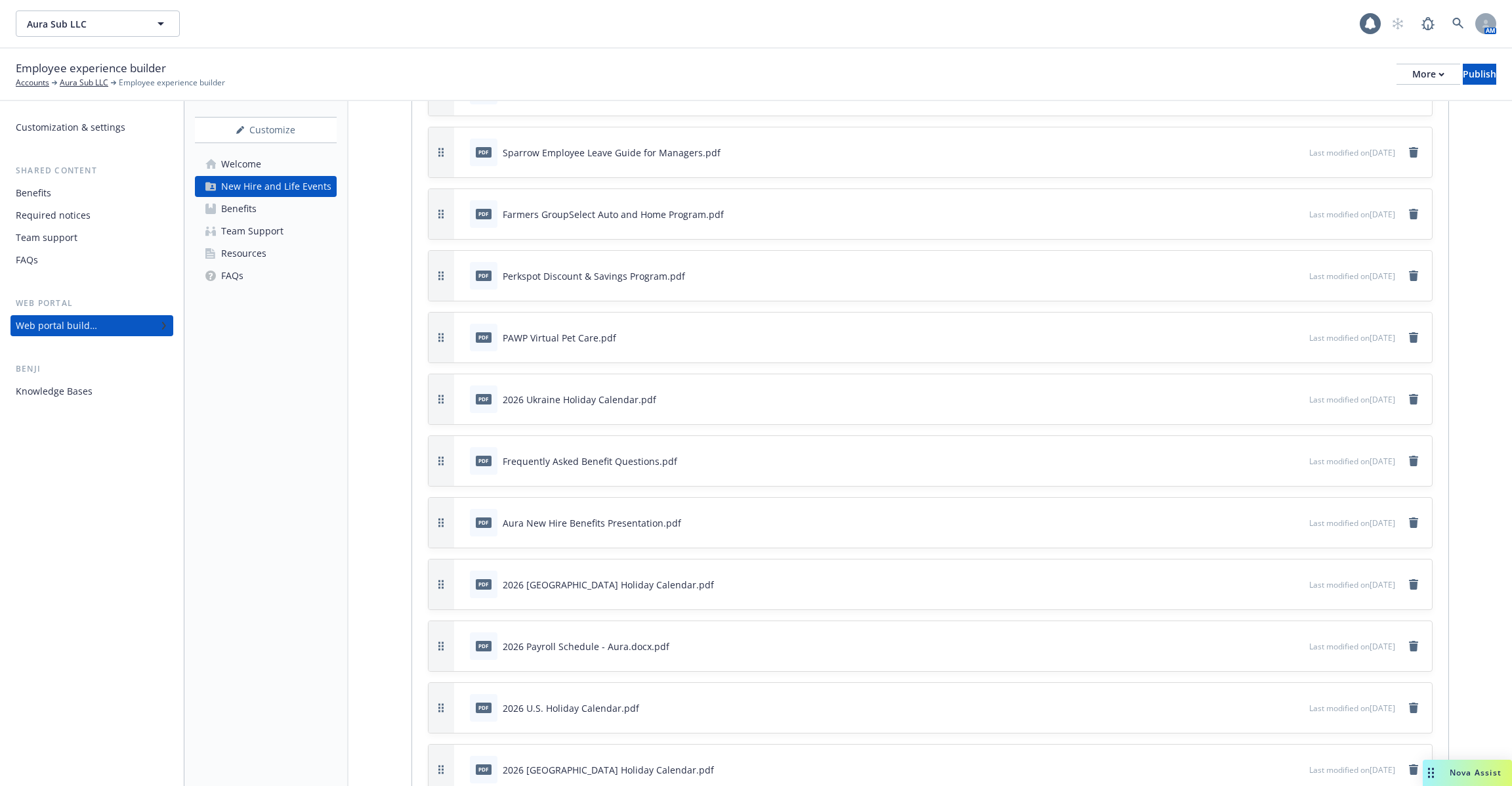
scroll to position [3545, 0]
click at [101, 395] on div "Knowledge Bases" at bounding box center [92, 391] width 152 height 21
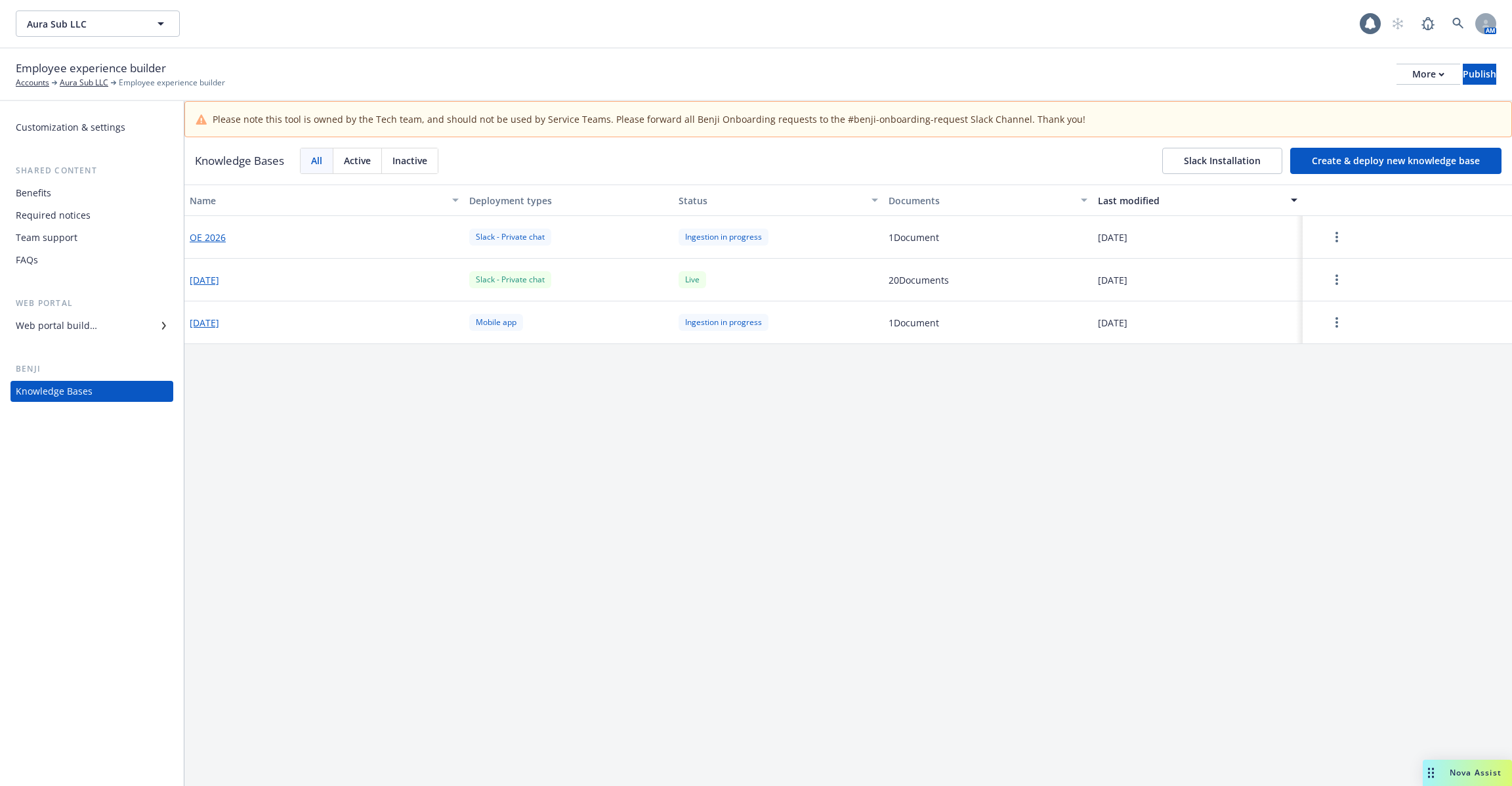
click at [1418, 156] on button "Create & deploy new knowledge base" at bounding box center [1396, 161] width 211 height 26
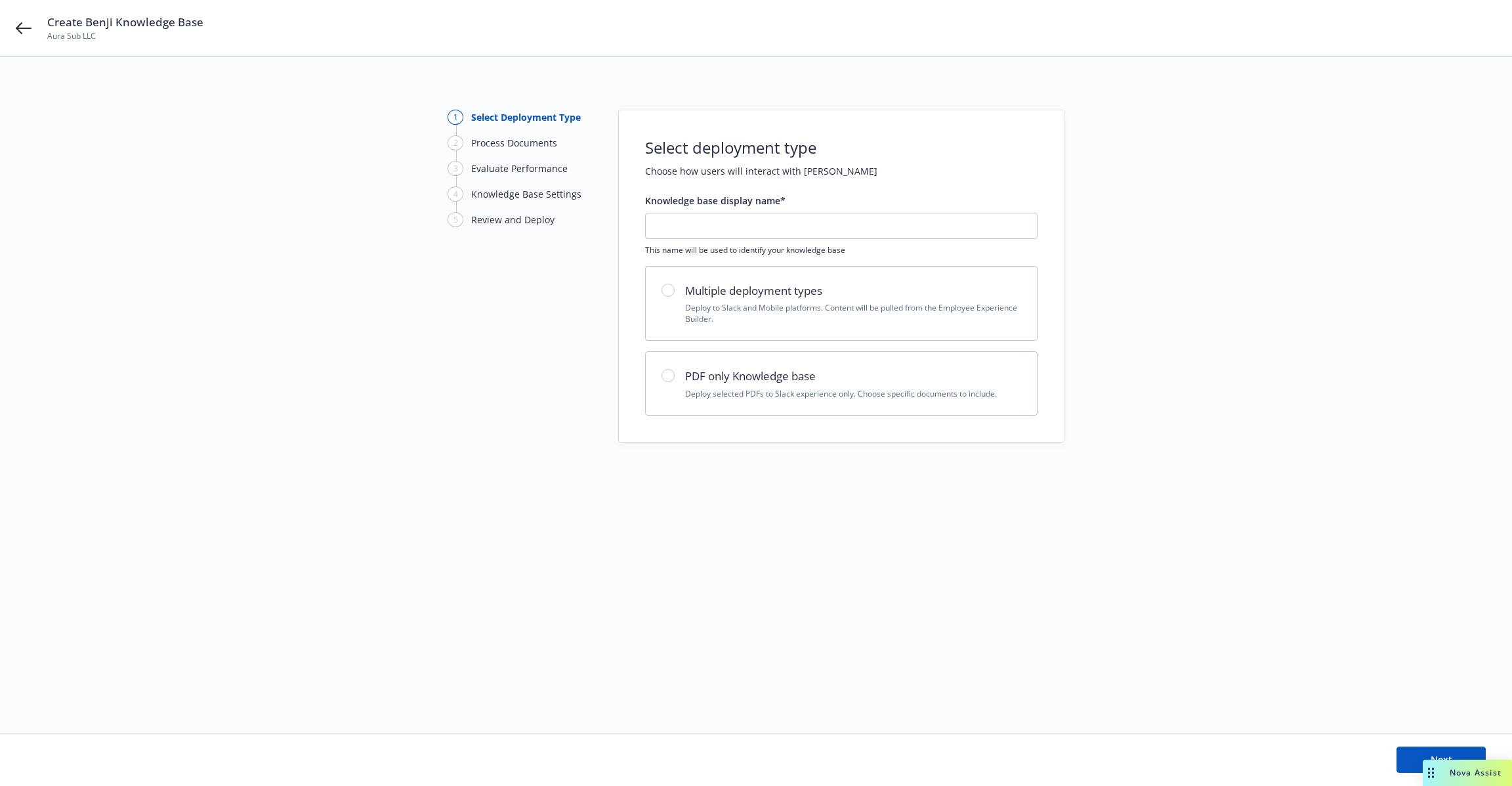
click at [705, 397] on p "Deploy selected PDFs to Slack experience only. Choose specific documents to inc…" at bounding box center [853, 393] width 336 height 11
radio input "true"
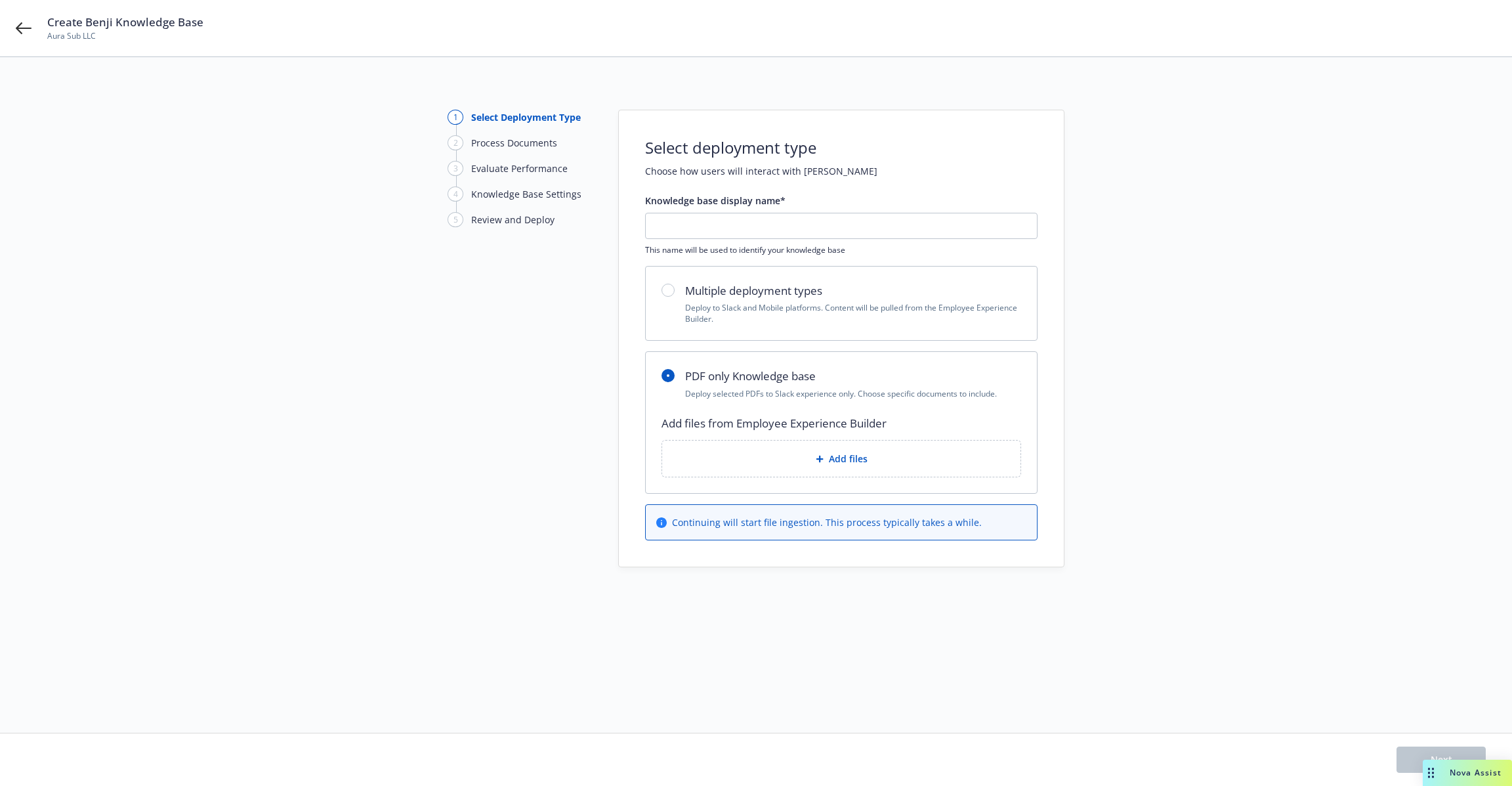
click at [687, 294] on h2 "Multiple deployment types" at bounding box center [853, 291] width 336 height 17
radio input "true"
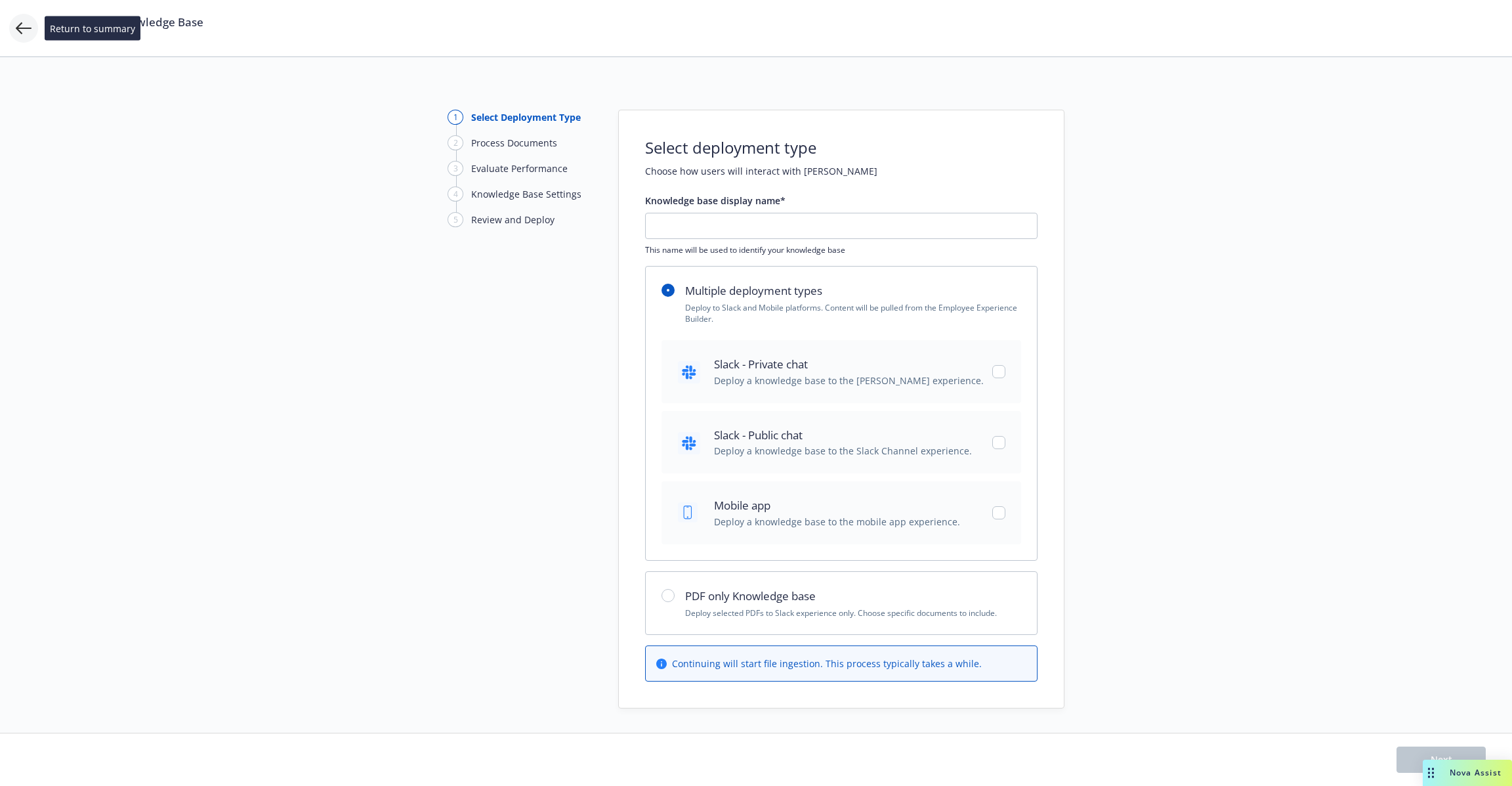
click at [20, 34] on icon at bounding box center [24, 28] width 16 height 16
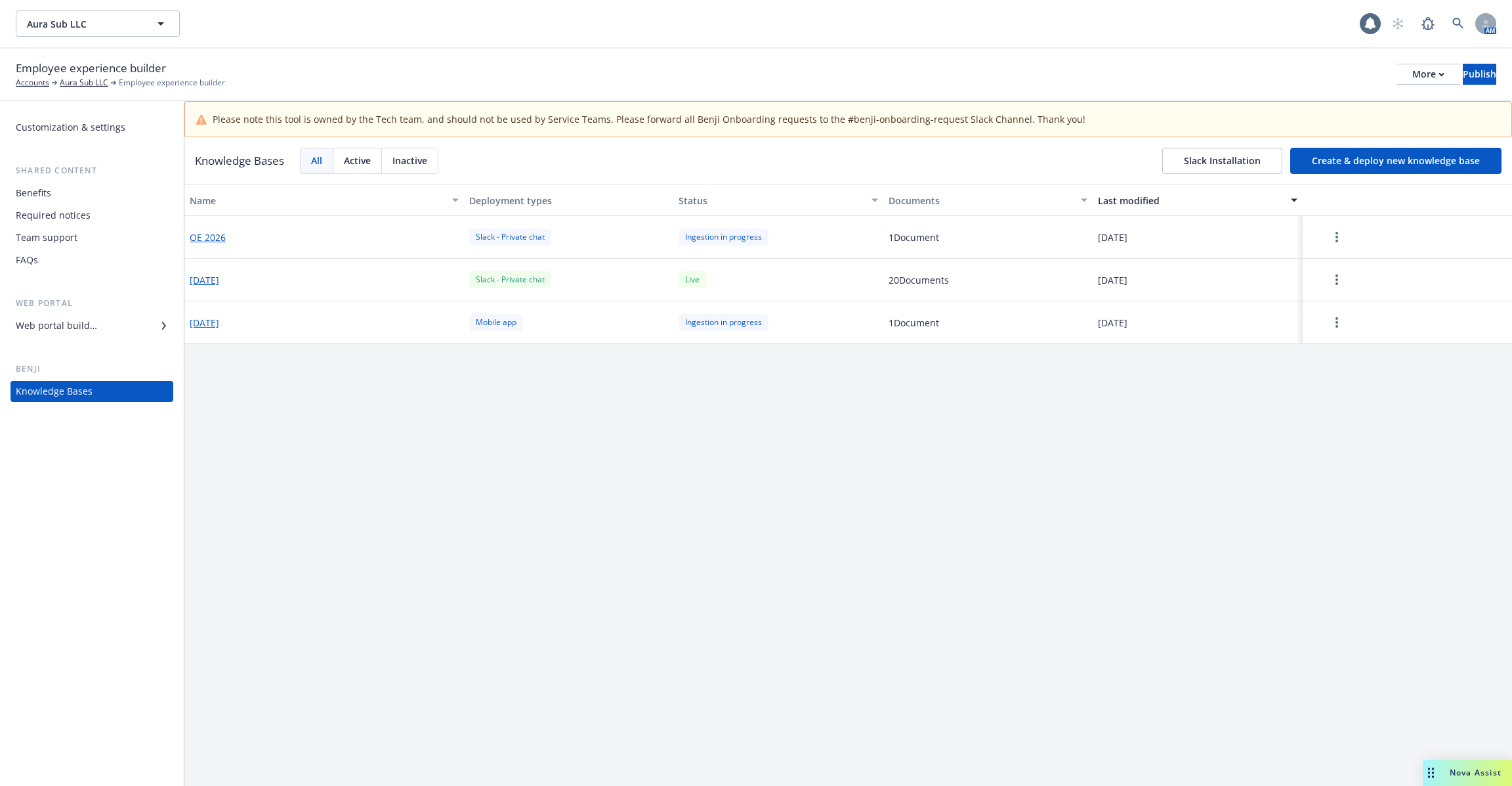
click at [69, 198] on div "Benefits" at bounding box center [92, 193] width 152 height 21
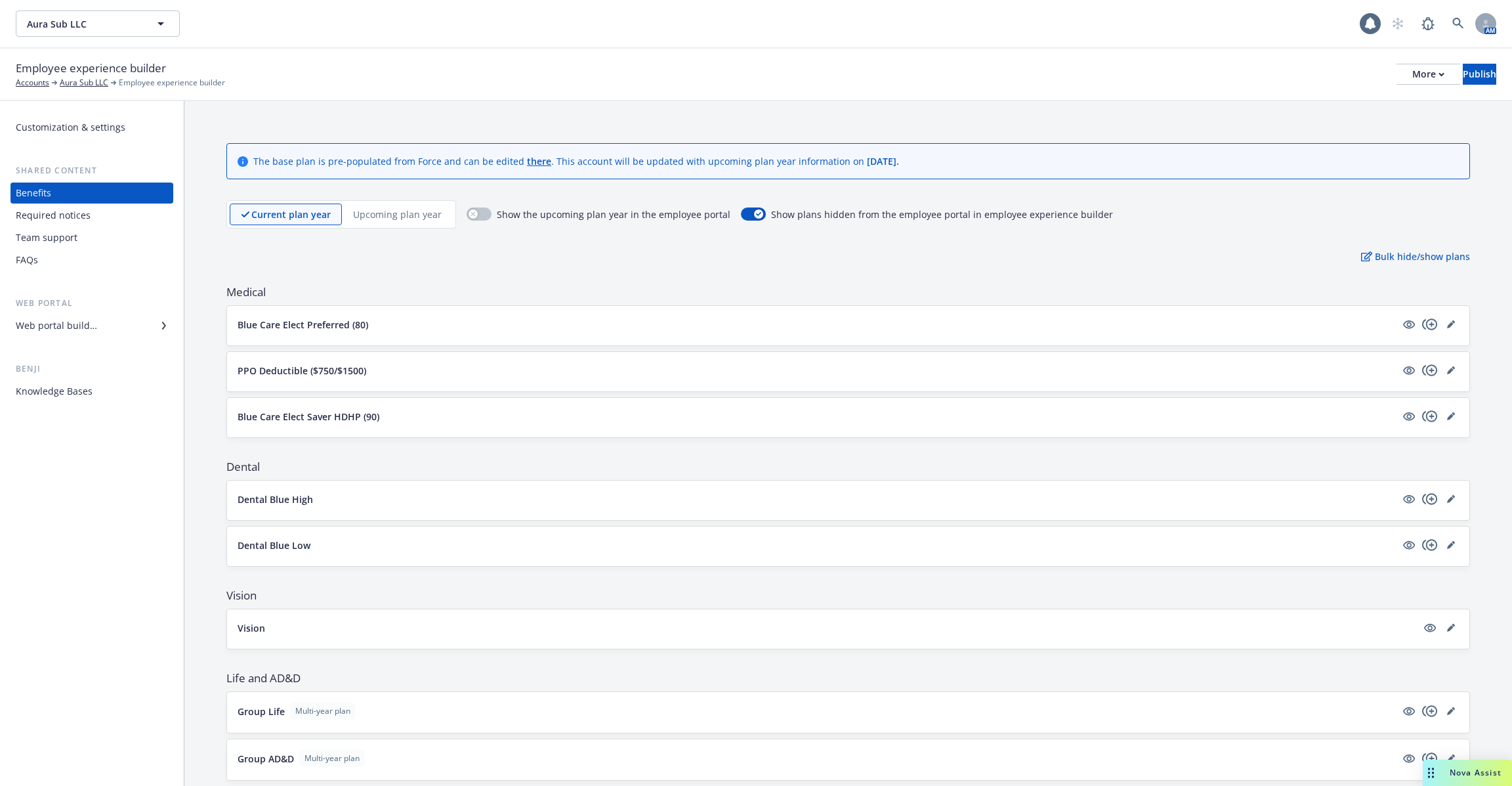
click at [93, 407] on div "Customization & settings Shared content Benefits Required notices Team support …" at bounding box center [92, 444] width 184 height 685
click at [99, 396] on div "Knowledge Bases" at bounding box center [92, 391] width 152 height 21
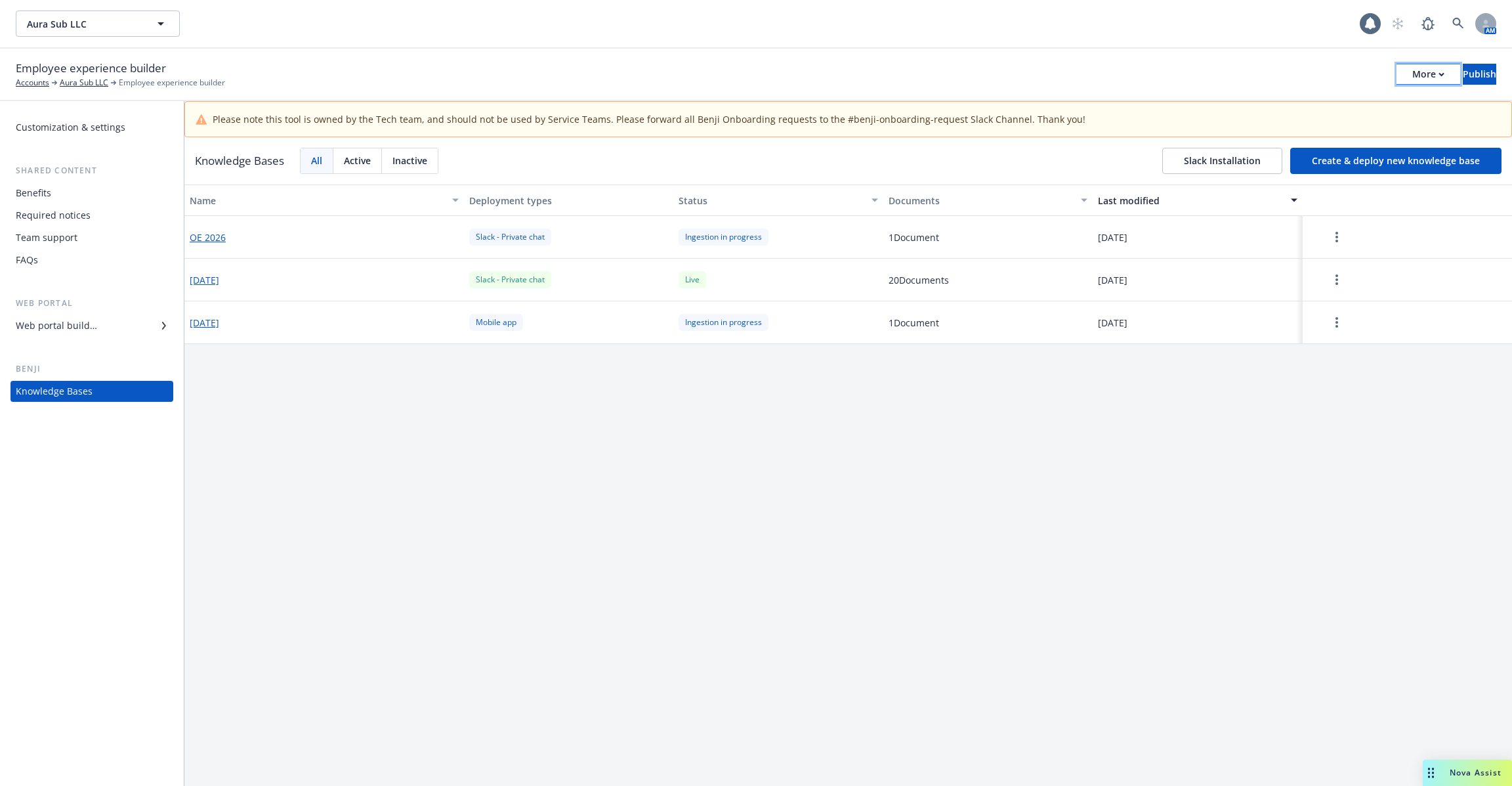
click at [1397, 79] on button "More" at bounding box center [1428, 74] width 63 height 21
click at [1345, 112] on link "Copy preview link" at bounding box center [1321, 103] width 194 height 26
click at [99, 390] on div "Knowledge Bases" at bounding box center [92, 391] width 152 height 21
click at [1330, 241] on link "more" at bounding box center [1337, 237] width 16 height 16
click at [829, 515] on div "Name Deployment types Status Documents Last modified OE 2026 Slack - Private ch…" at bounding box center [848, 503] width 1328 height 638
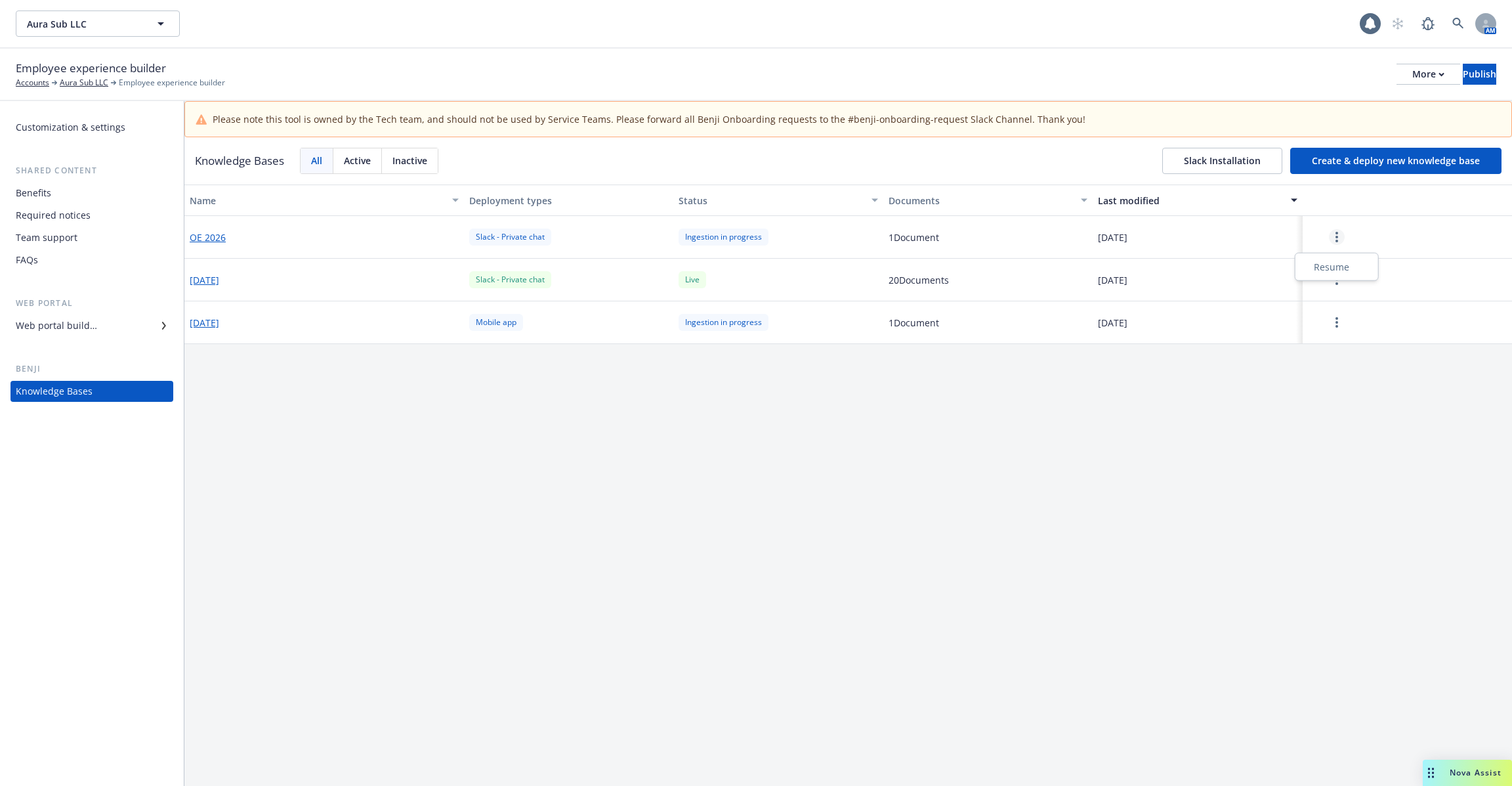
click at [1336, 240] on circle "more" at bounding box center [1336, 241] width 3 height 3
click at [1256, 432] on div "Name Deployment types Status Documents Last modified OE 2026 Slack - Private ch…" at bounding box center [848, 503] width 1328 height 638
click at [1329, 232] on button "button" at bounding box center [1337, 237] width 57 height 26
click at [1338, 270] on div "Resume" at bounding box center [1337, 267] width 78 height 22
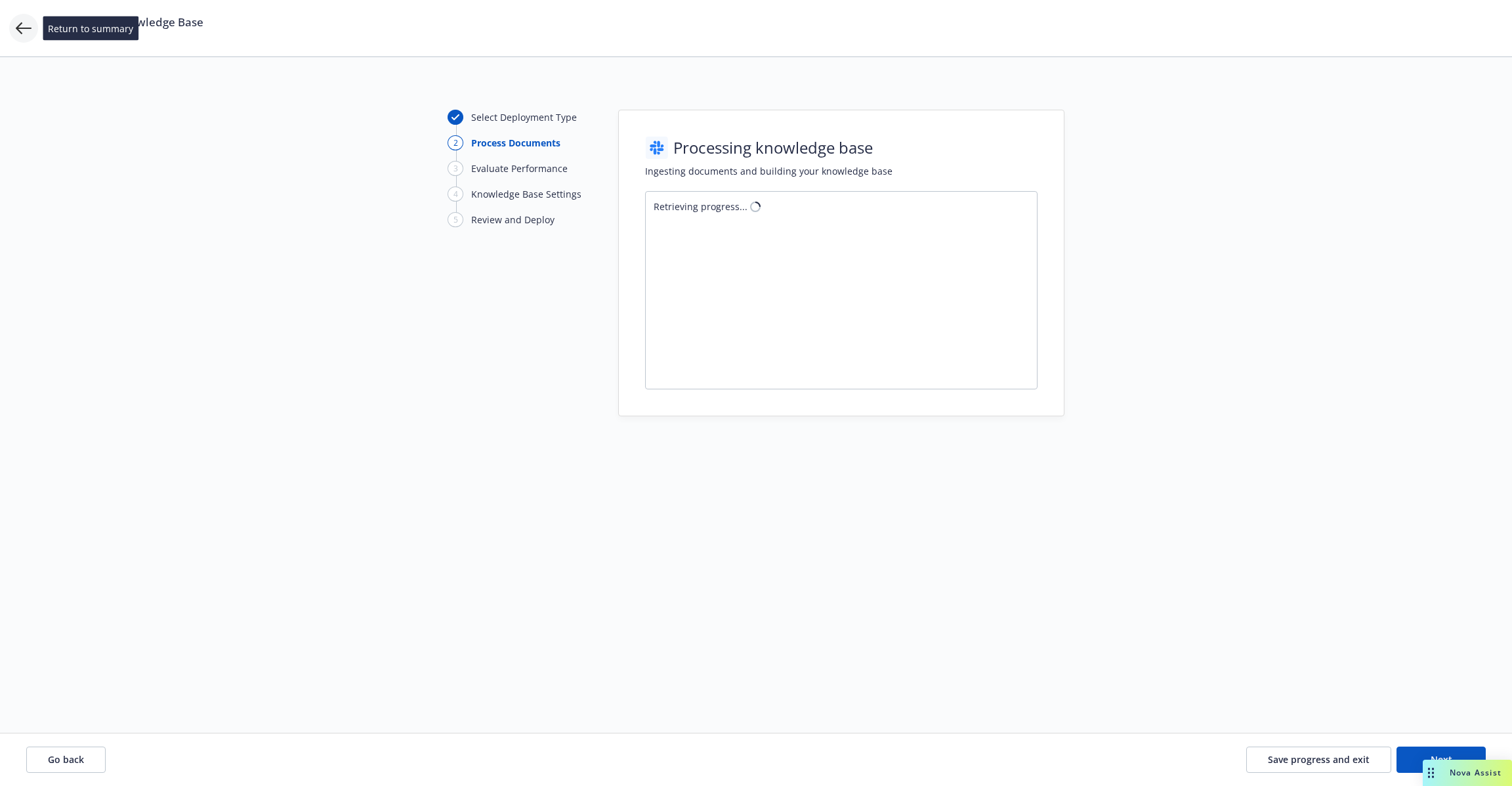
click at [24, 25] on icon at bounding box center [24, 28] width 16 height 16
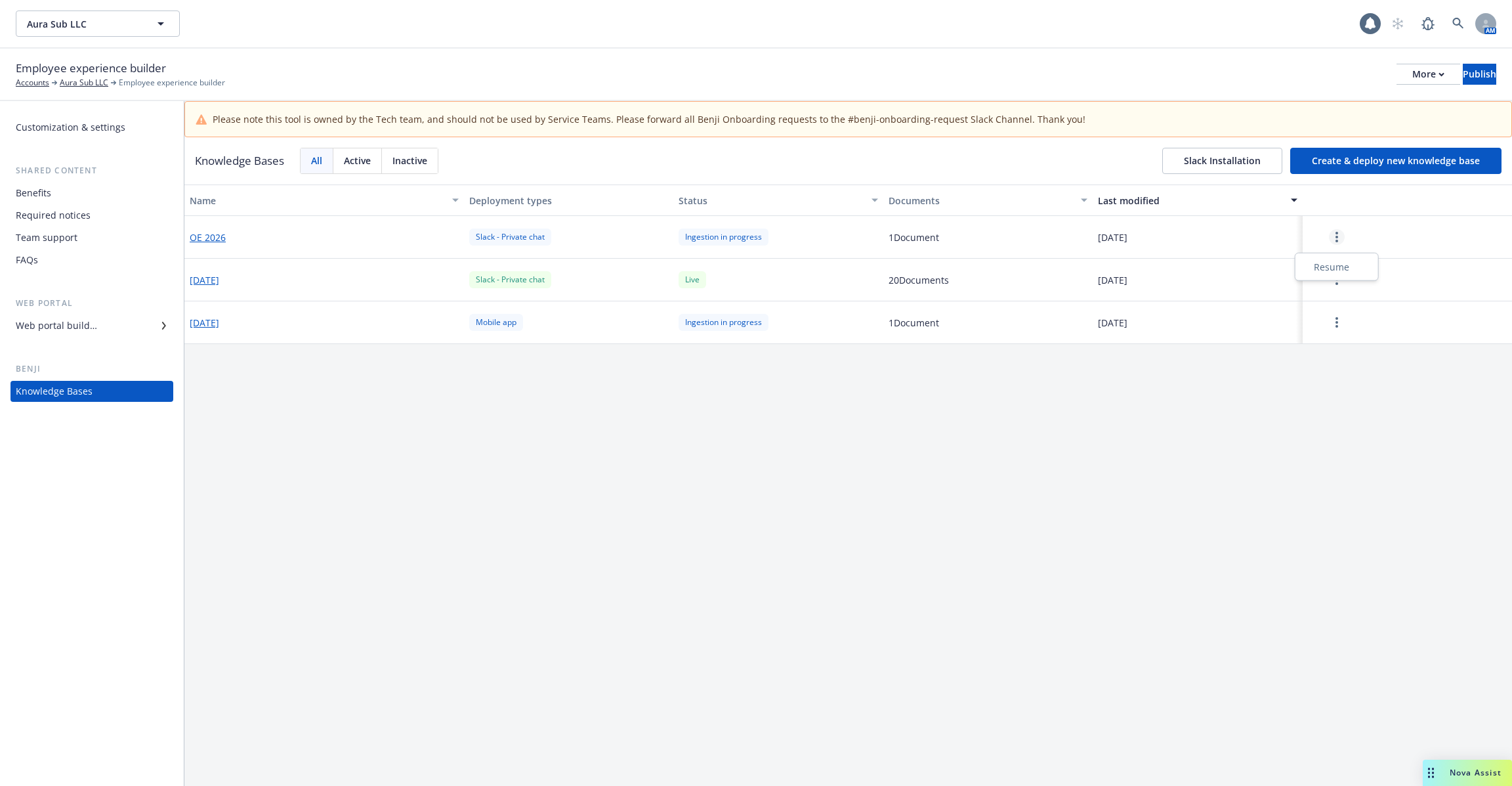
click at [1333, 230] on link "more" at bounding box center [1337, 237] width 16 height 16
click at [1179, 463] on div "Name Deployment types Status Documents Last modified OE 2026 Slack - Private ch…" at bounding box center [848, 503] width 1328 height 638
click at [1114, 232] on span "[DATE]" at bounding box center [1112, 237] width 30 height 14
click at [1348, 240] on button "button" at bounding box center [1337, 237] width 57 height 26
click at [1100, 392] on div "Name Deployment types Status Documents Last modified OE 2026 Slack - Private ch…" at bounding box center [848, 503] width 1328 height 638
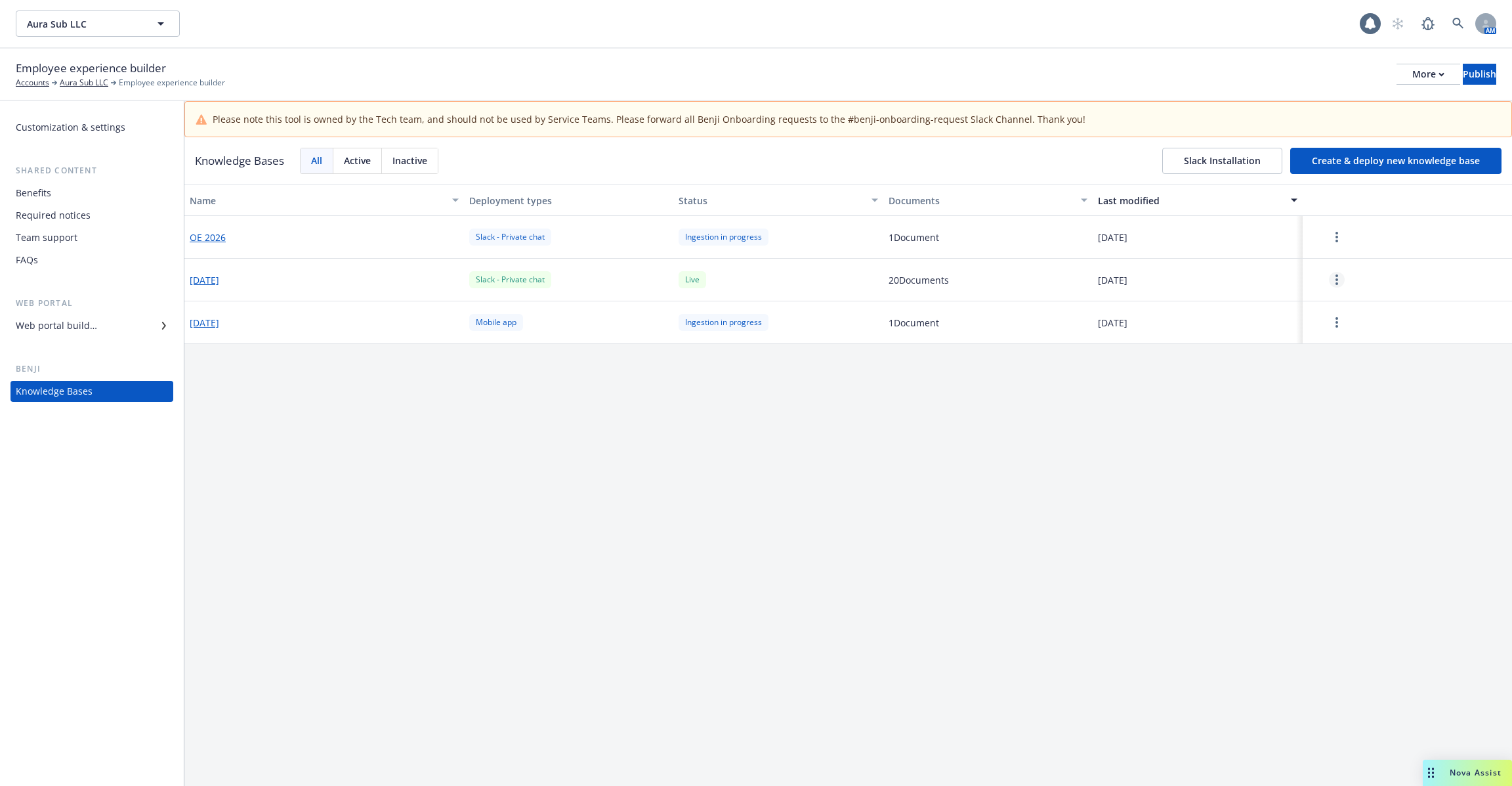
click at [1335, 284] on circle "more" at bounding box center [1336, 283] width 3 height 3
click at [1199, 449] on div "Name Deployment types Status Documents Last modified OE 2026 Slack - Private ch…" at bounding box center [848, 503] width 1328 height 638
click at [1335, 225] on button "button" at bounding box center [1337, 237] width 57 height 26
click at [1231, 287] on div "[DATE]" at bounding box center [1198, 280] width 209 height 43
click at [1335, 284] on link "more" at bounding box center [1337, 280] width 16 height 16
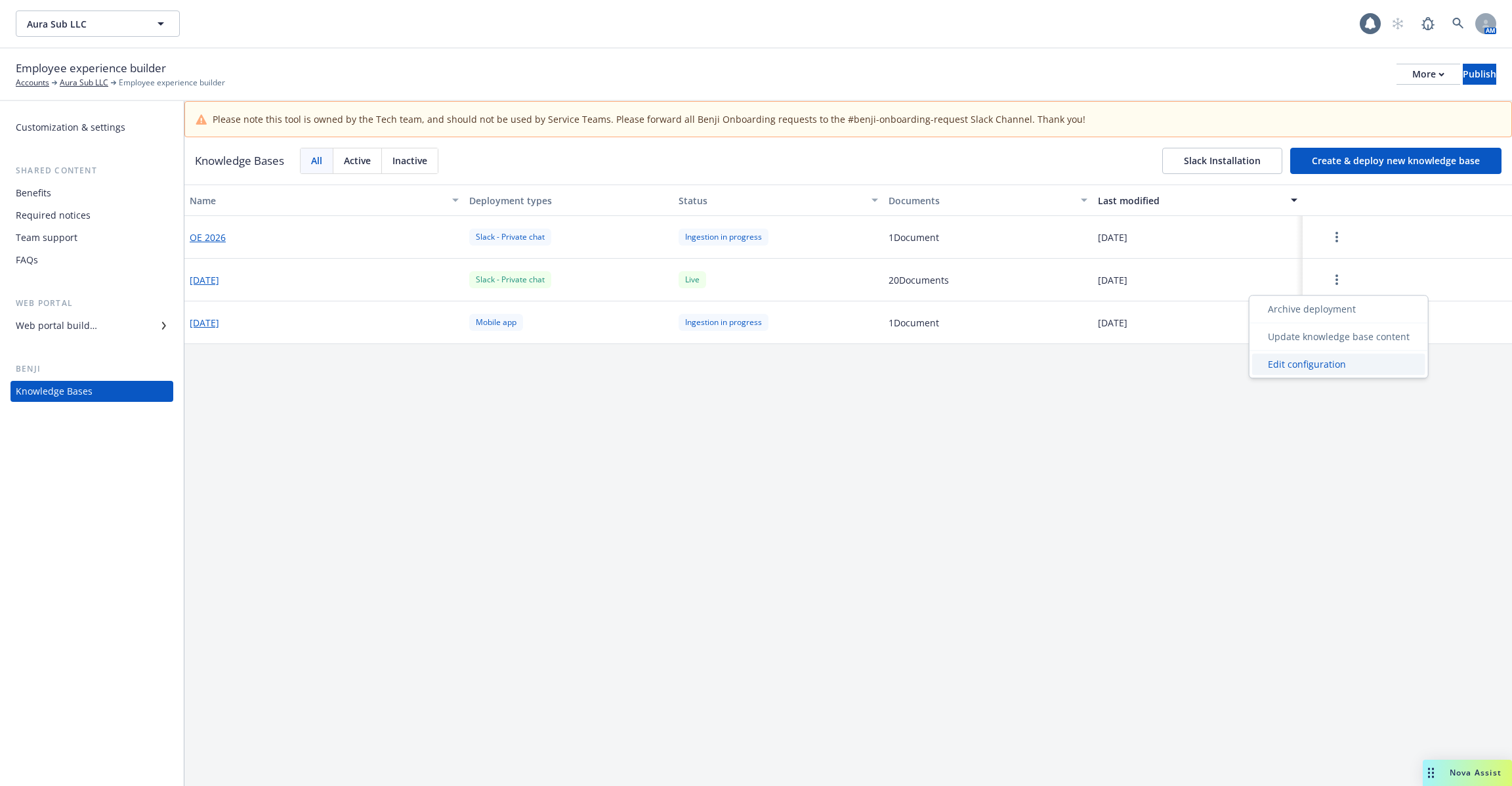
click at [1310, 362] on div "Edit configuration" at bounding box center [1339, 364] width 173 height 22
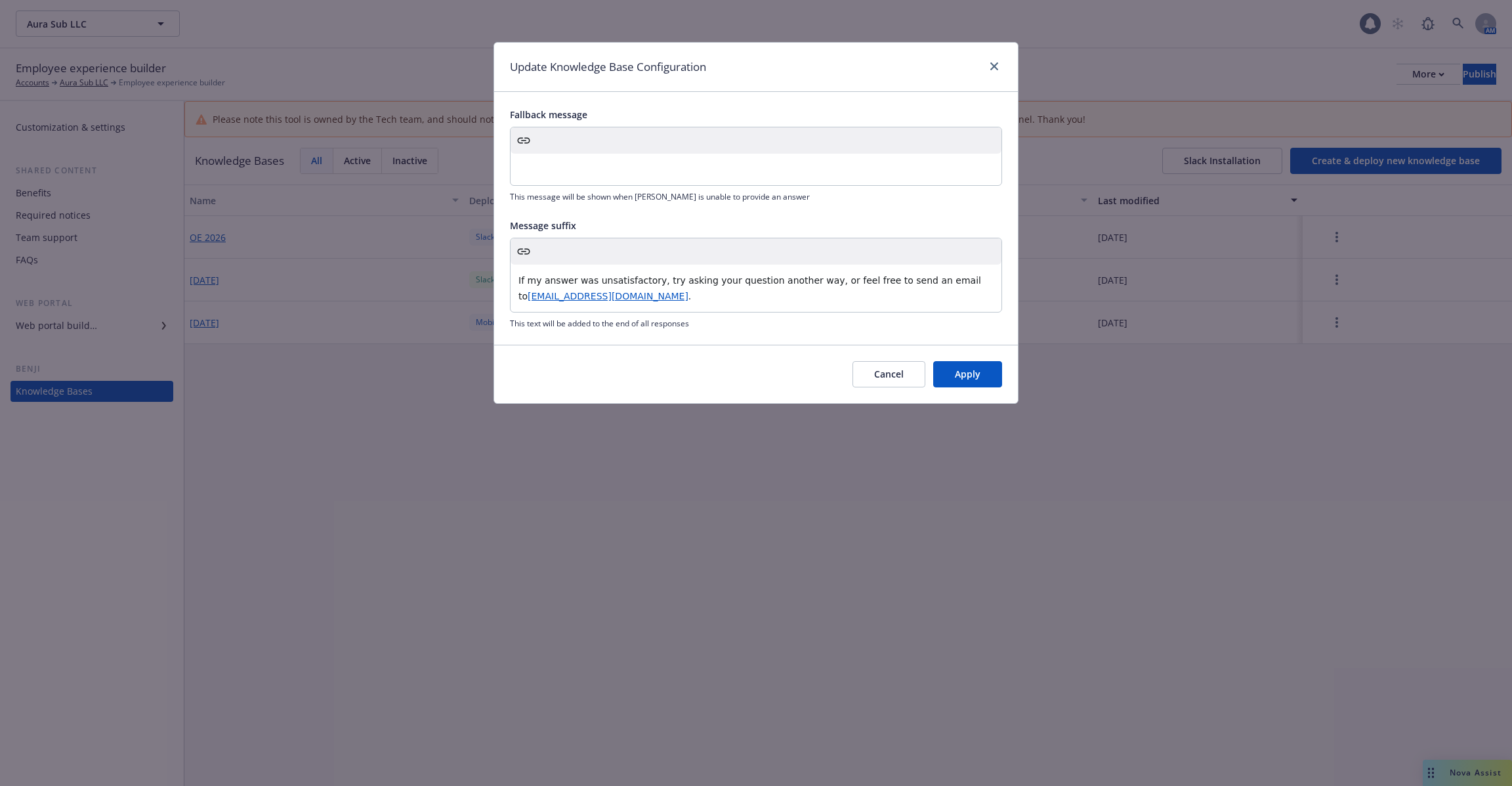
click at [667, 287] on p "If my answer was unsatisfactory, try asking your question another way, or feel …" at bounding box center [756, 288] width 476 height 31
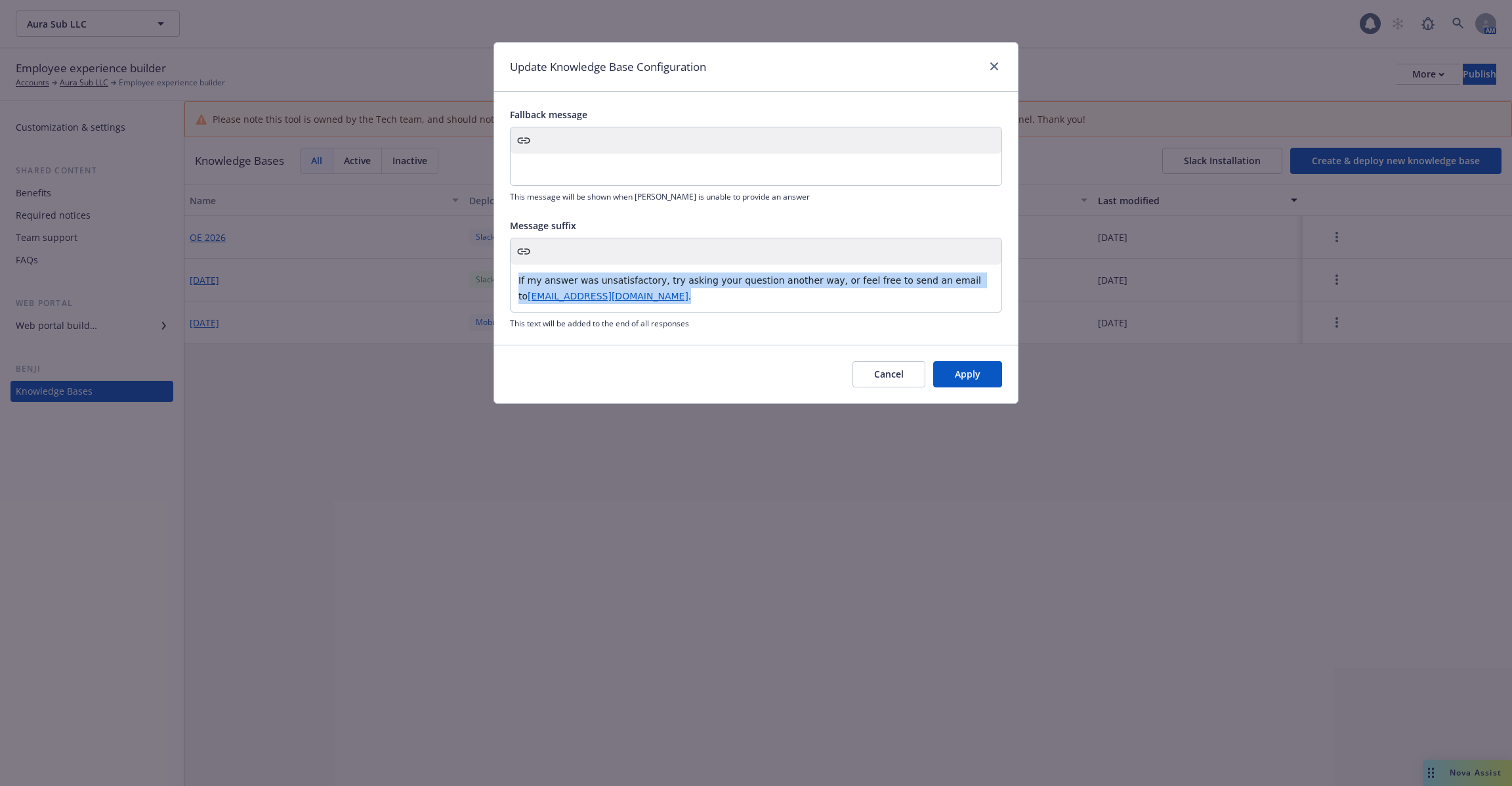
click at [667, 287] on p "If my answer was unsatisfactory, try asking your question another way, or feel …" at bounding box center [756, 288] width 476 height 31
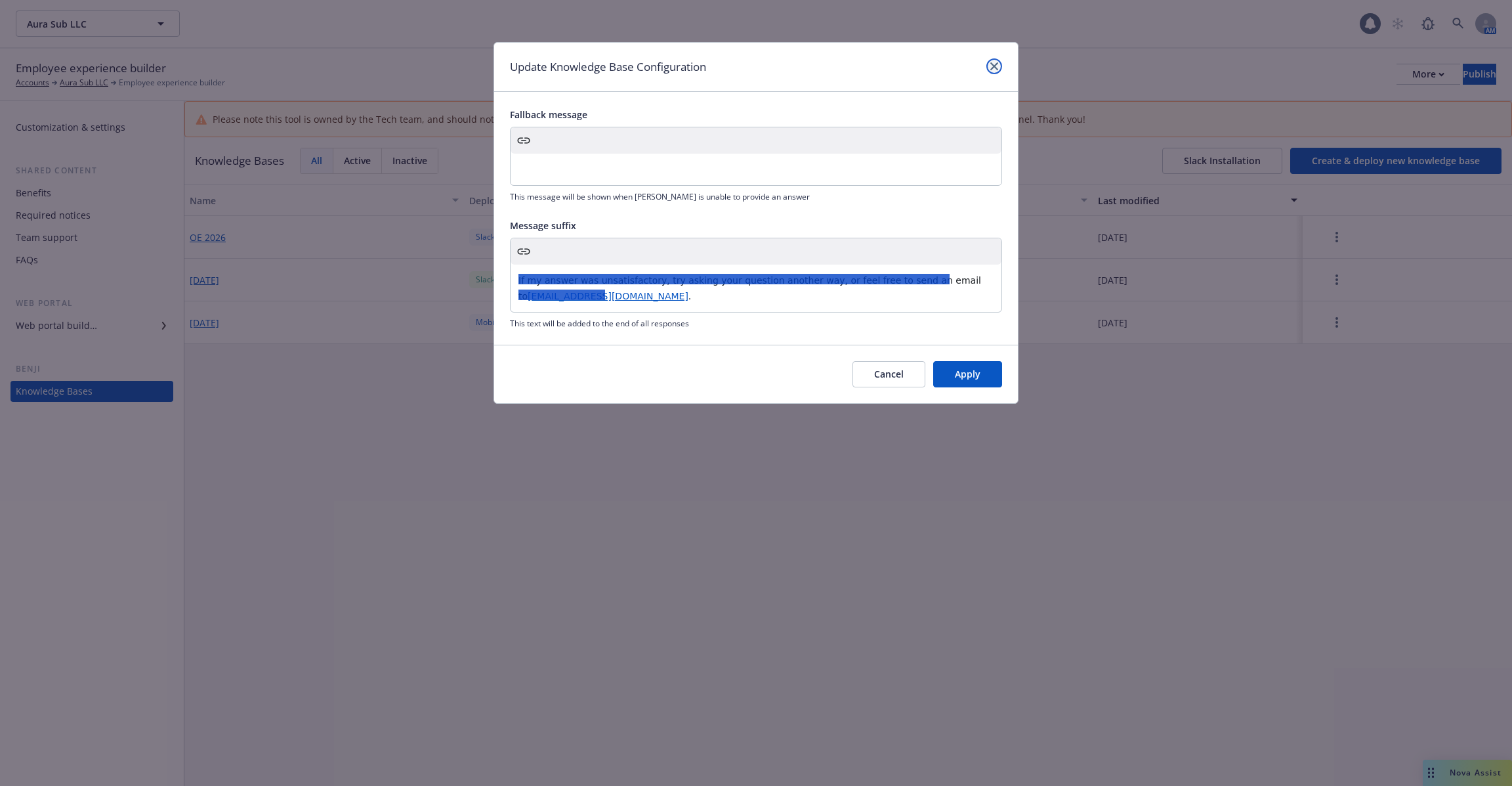
click at [997, 68] on link "close" at bounding box center [994, 66] width 16 height 16
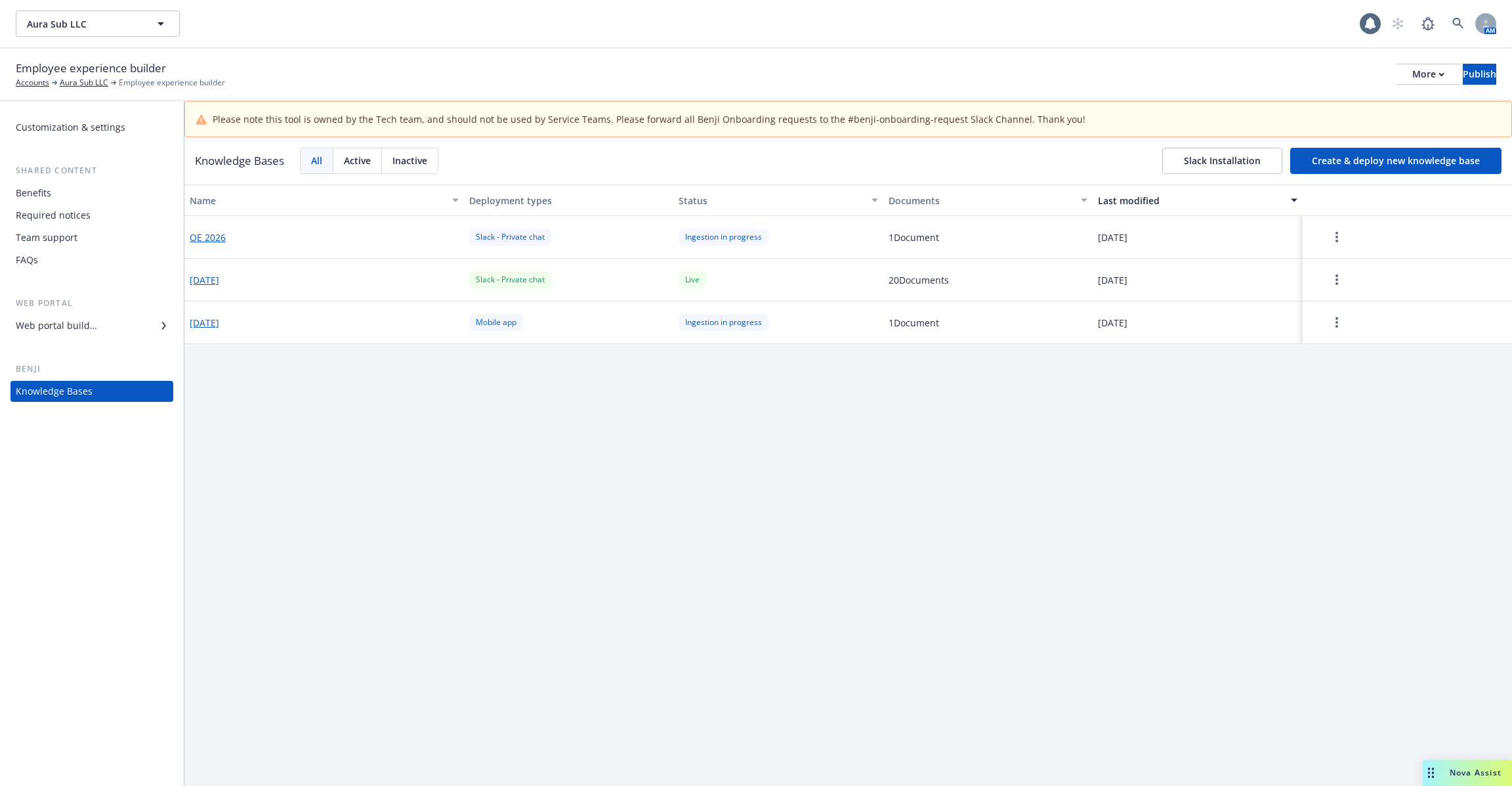
click at [90, 325] on div "Web portal builder" at bounding box center [57, 325] width 81 height 21
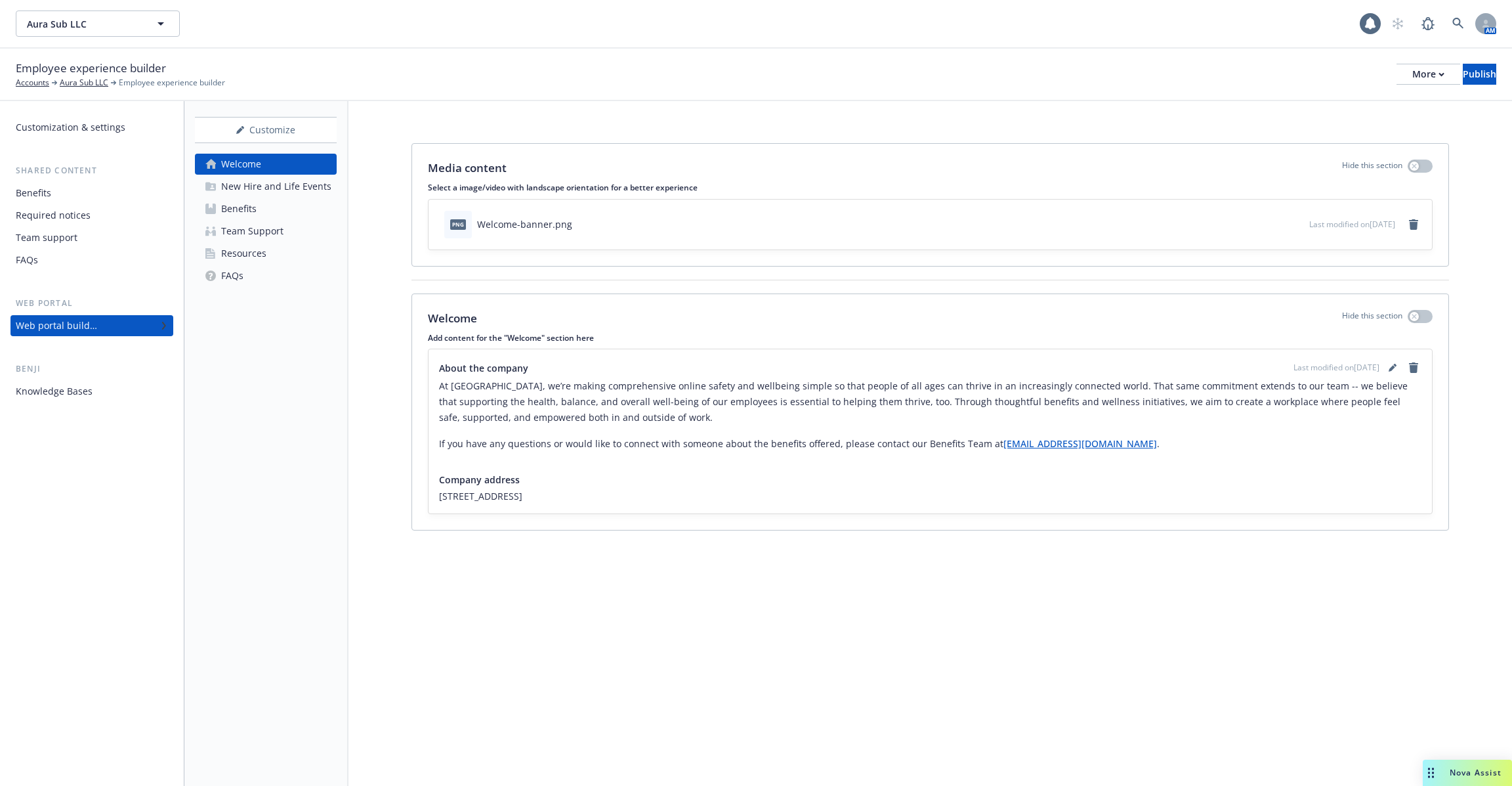
click at [287, 181] on div "New Hire and Life Events" at bounding box center [276, 186] width 111 height 21
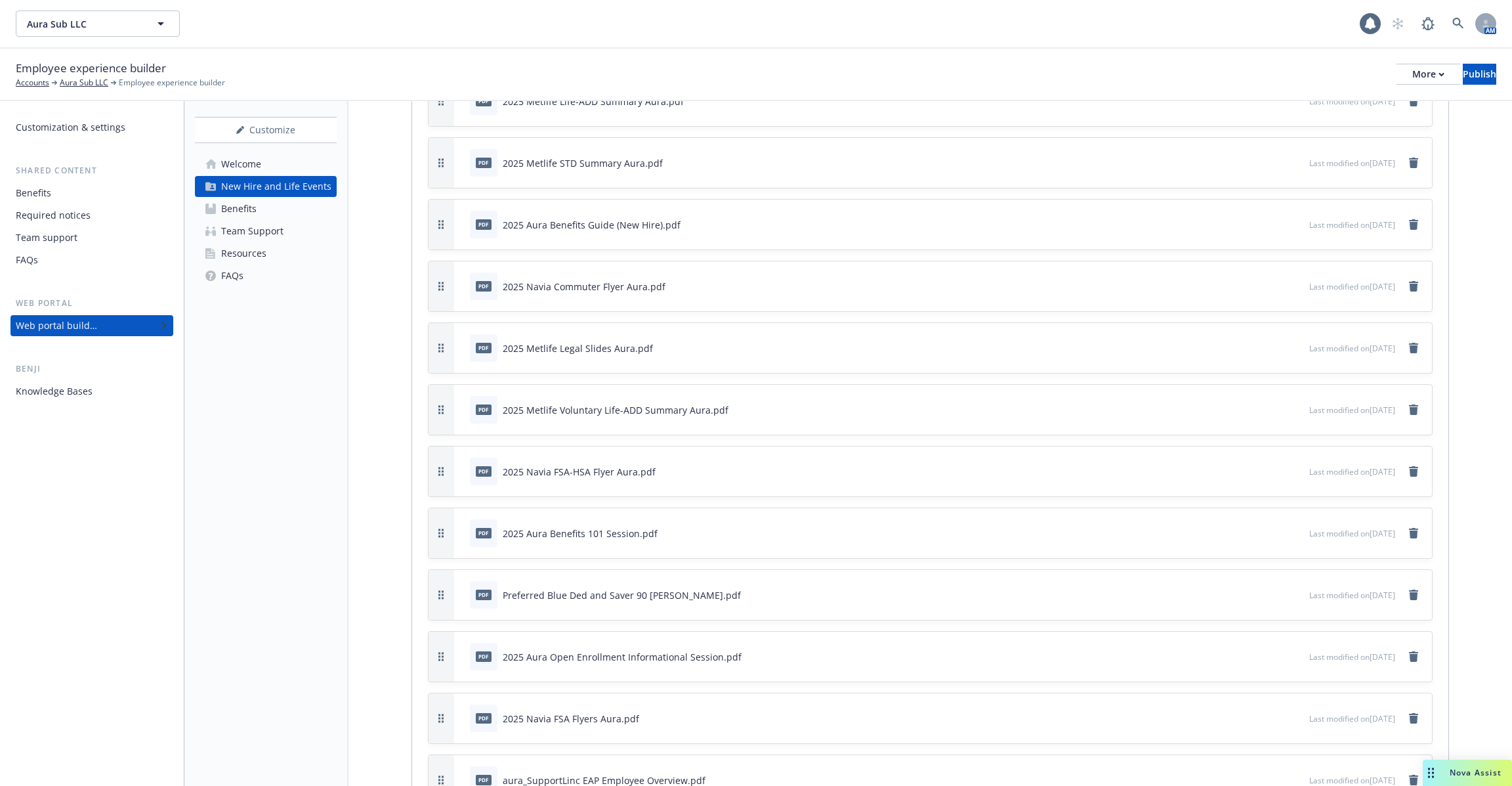
scroll to position [1673, 0]
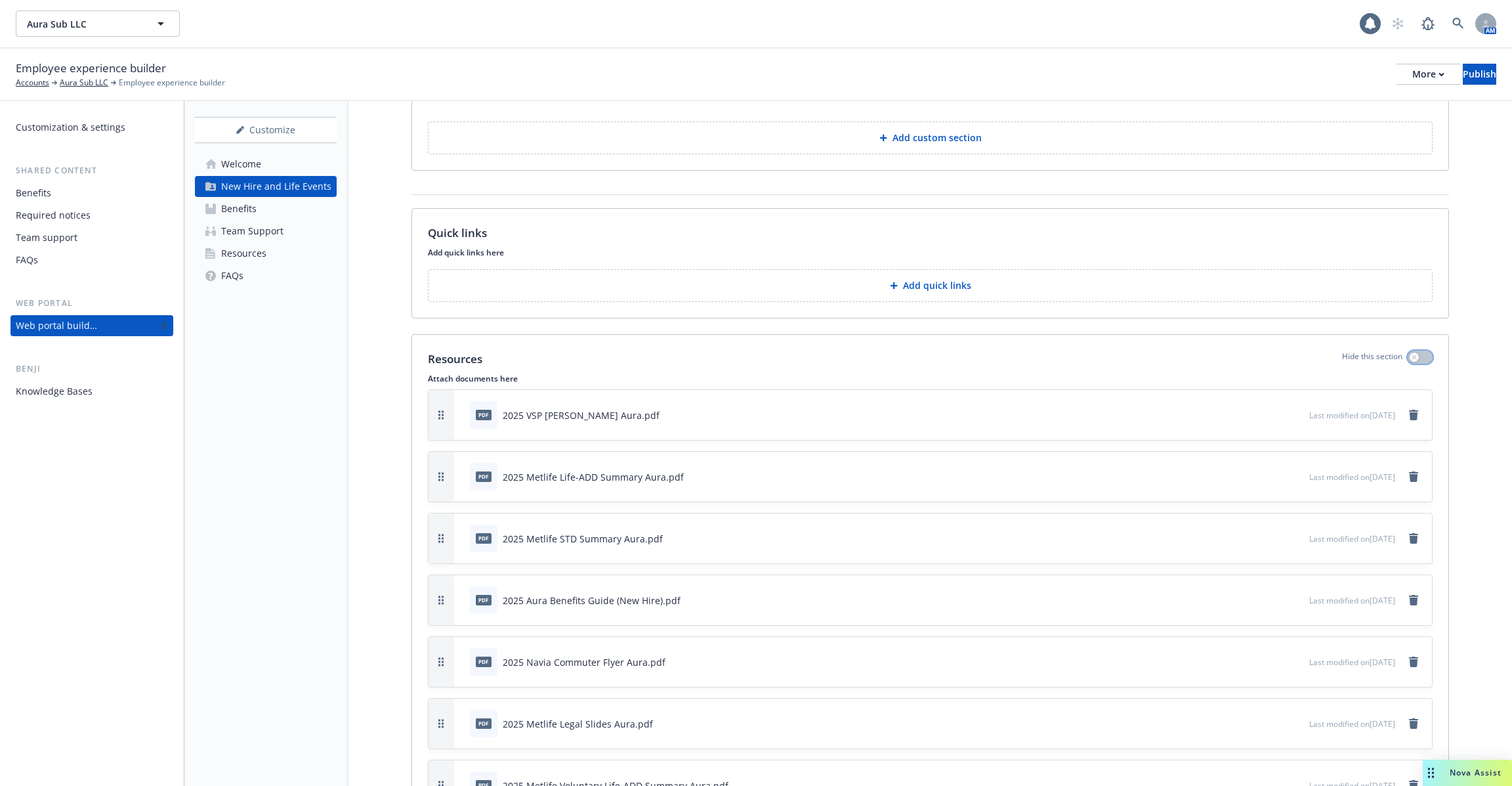
click at [1423, 351] on button "button" at bounding box center [1421, 358] width 25 height 14
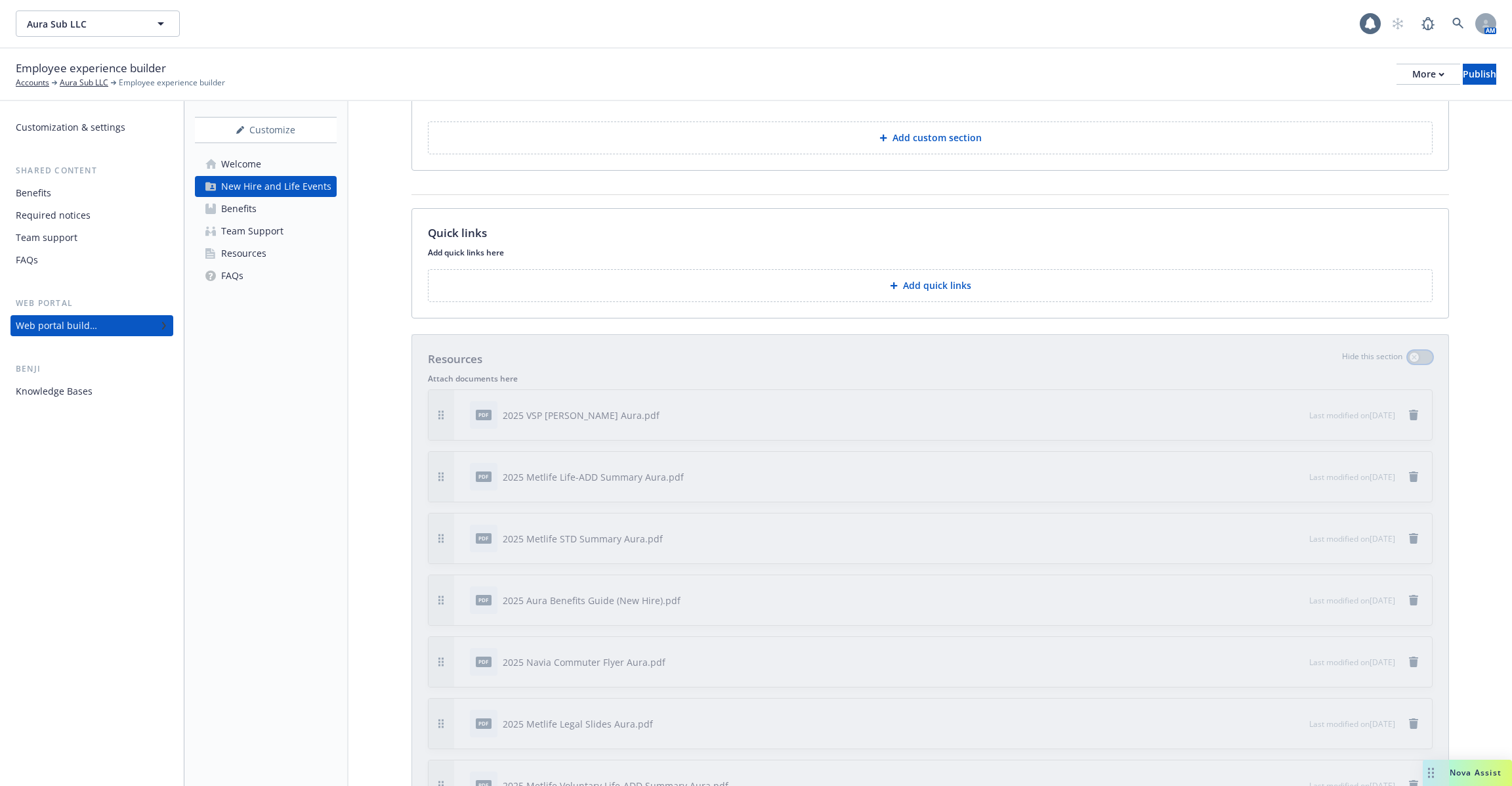
scroll to position [1297, 0]
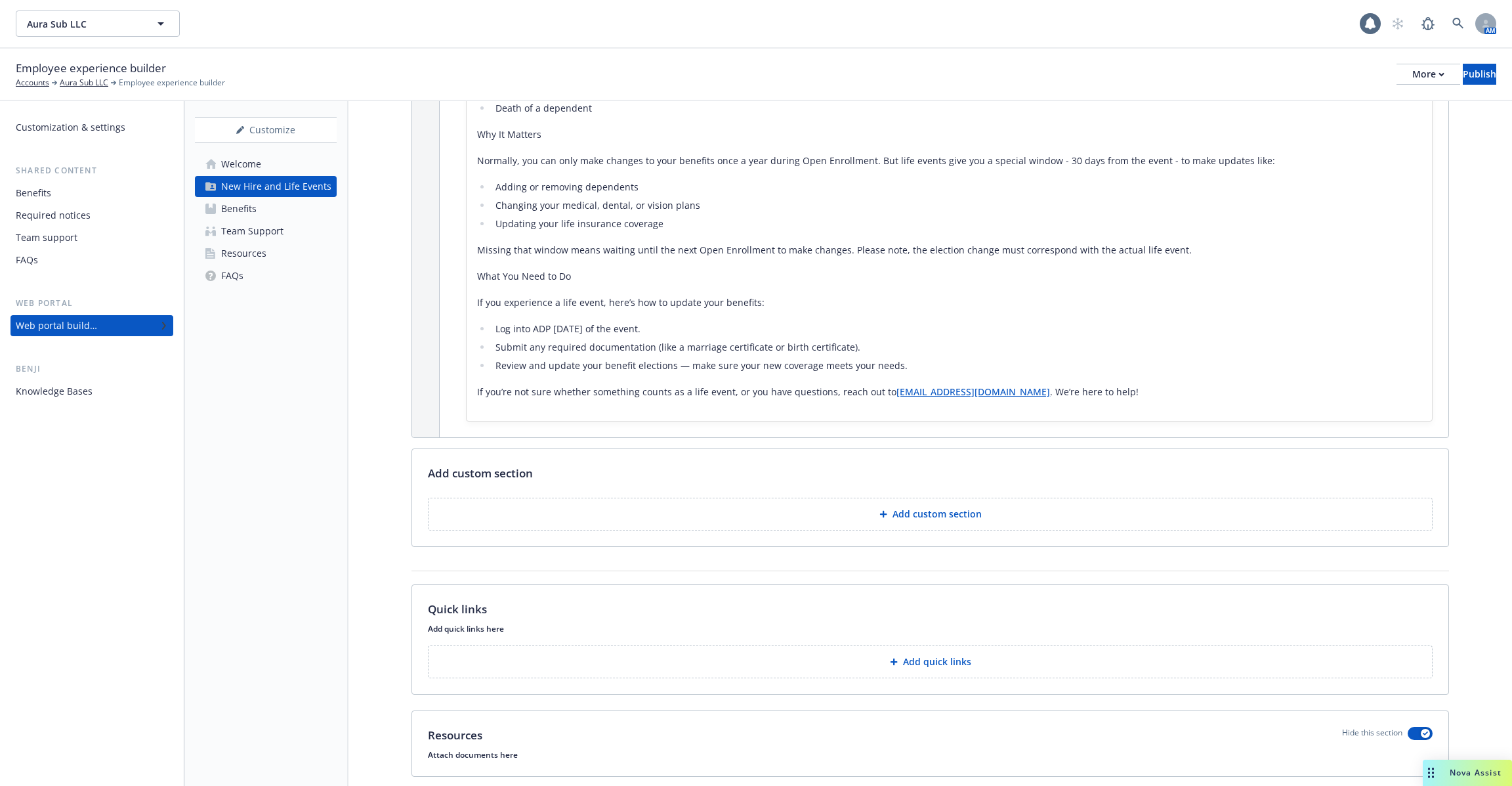
click at [111, 391] on div "Knowledge Bases" at bounding box center [92, 391] width 152 height 21
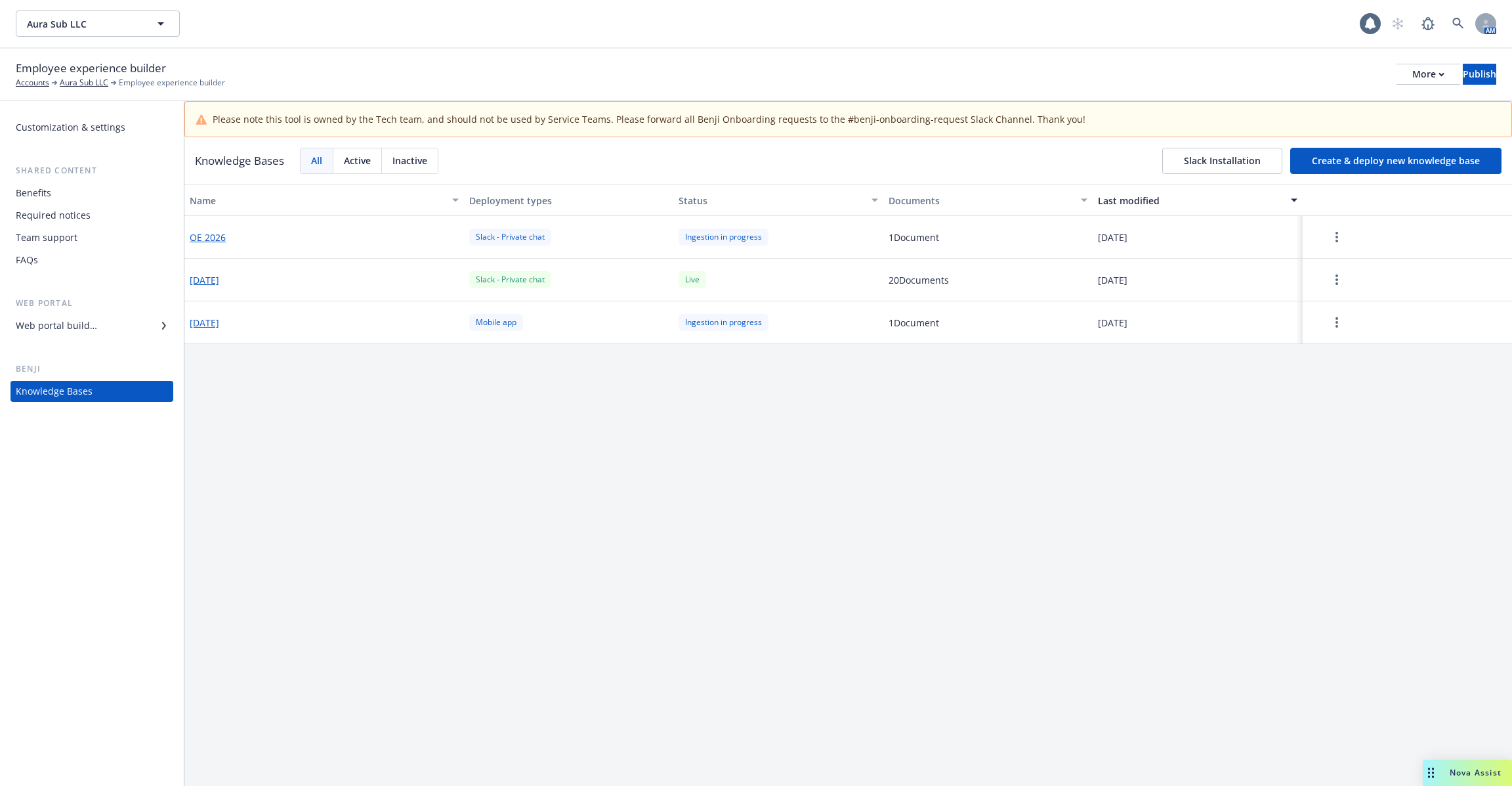
click at [212, 237] on button "OE 2026" at bounding box center [208, 237] width 36 height 14
click at [1341, 230] on link "more" at bounding box center [1337, 237] width 16 height 16
click at [1336, 267] on div "Resume" at bounding box center [1337, 267] width 78 height 22
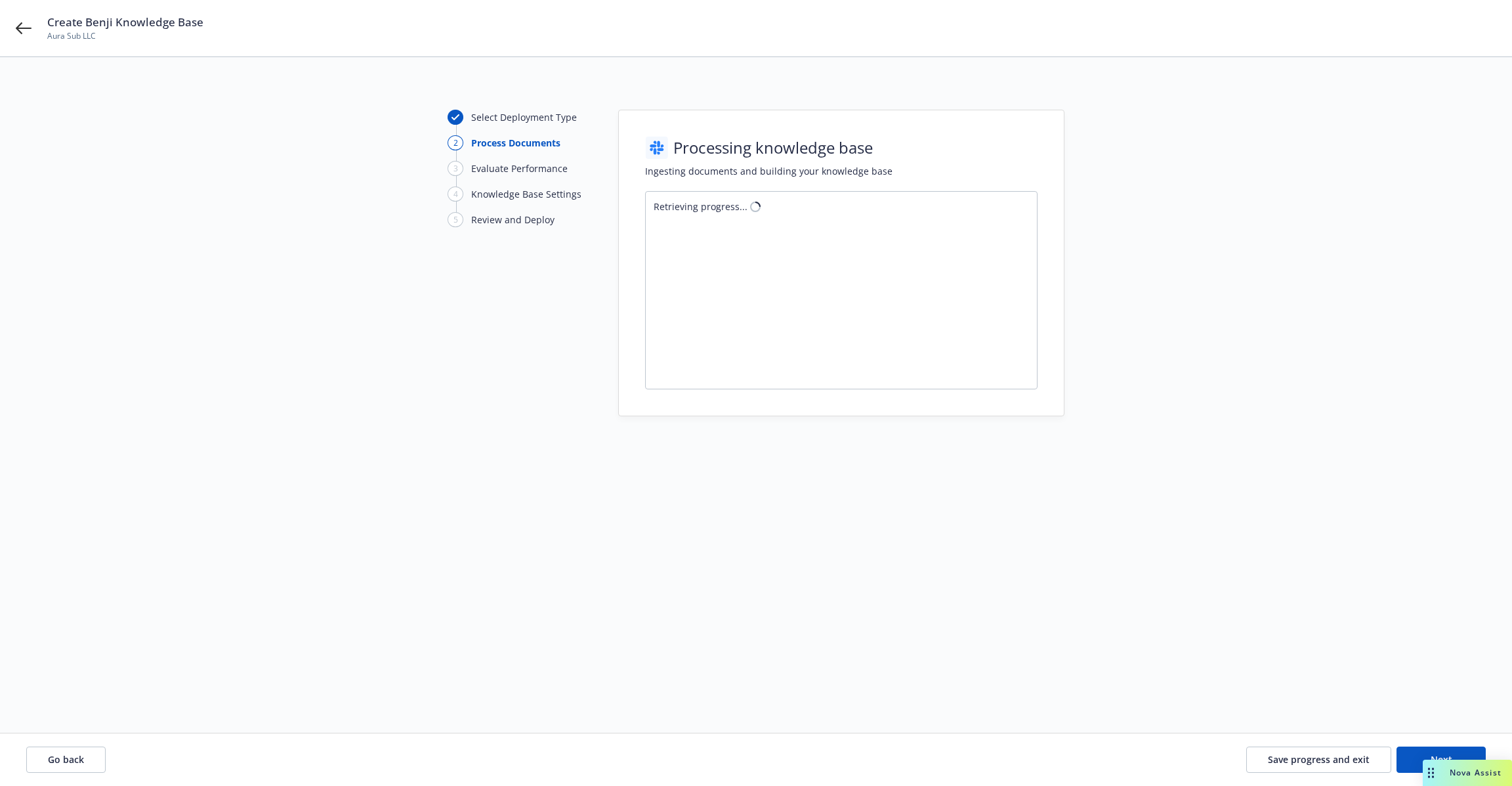
click at [5, 32] on div "Create Benji Knowledge Base Aura Sub LLC" at bounding box center [756, 28] width 1512 height 57
click at [18, 30] on icon at bounding box center [24, 28] width 16 height 16
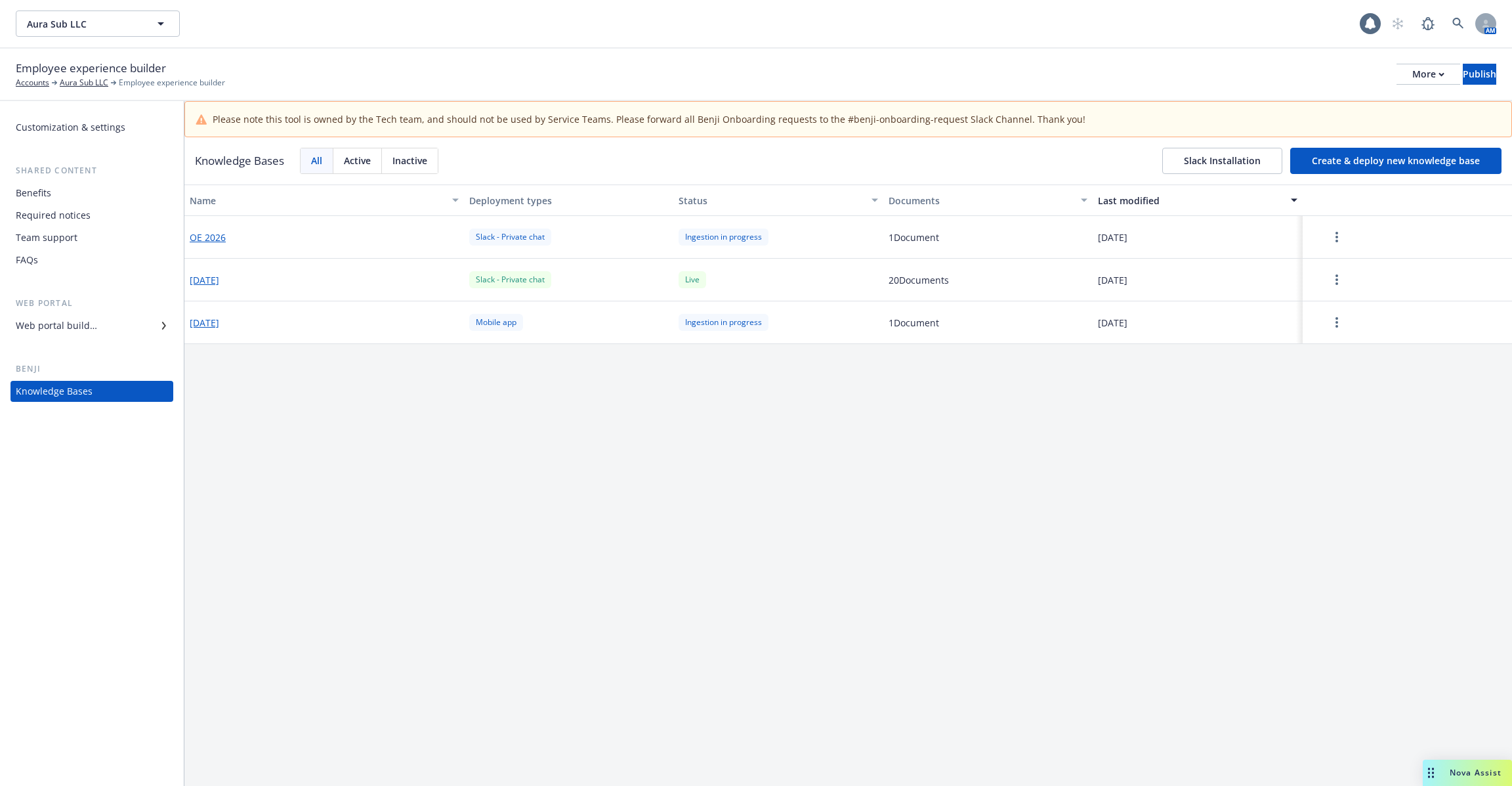
click at [1417, 161] on button "Create & deploy new knowledge base" at bounding box center [1396, 161] width 211 height 26
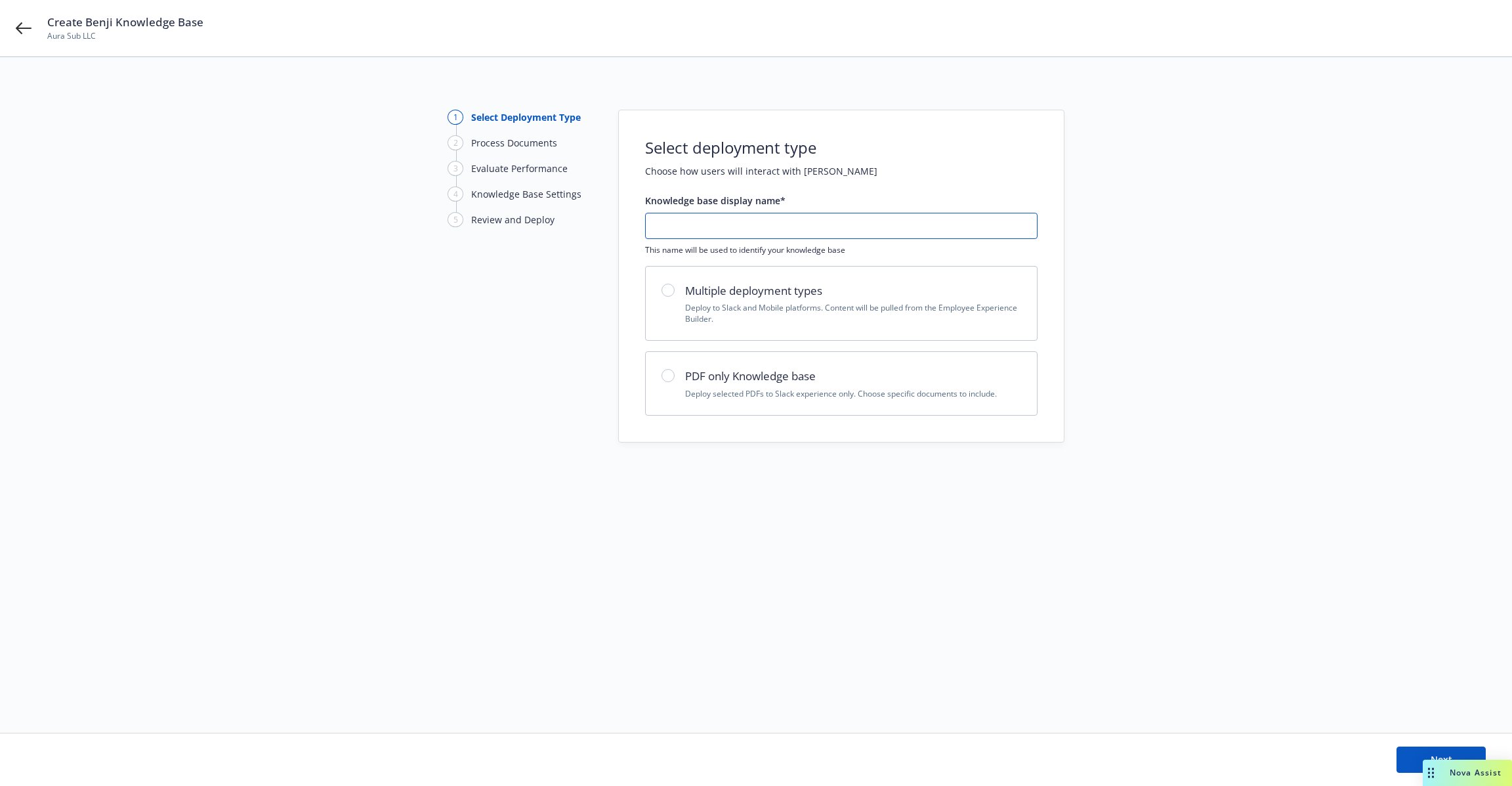
click at [848, 217] on input "text" at bounding box center [841, 227] width 391 height 25
type input "Test"
click at [814, 379] on h2 "PDF only Knowledge base" at bounding box center [853, 376] width 336 height 17
radio input "true"
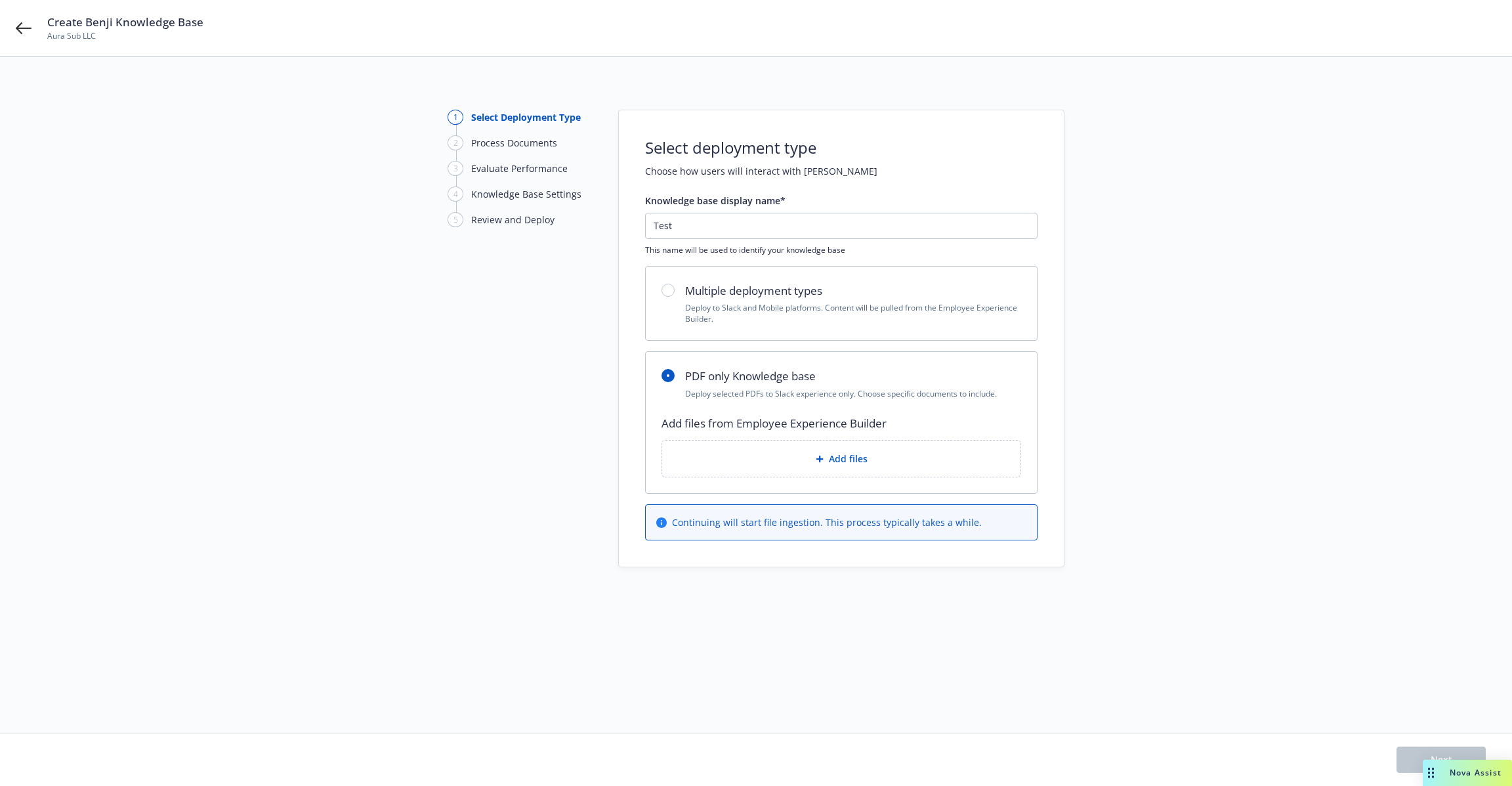
click at [835, 454] on span "Add files" at bounding box center [848, 459] width 39 height 14
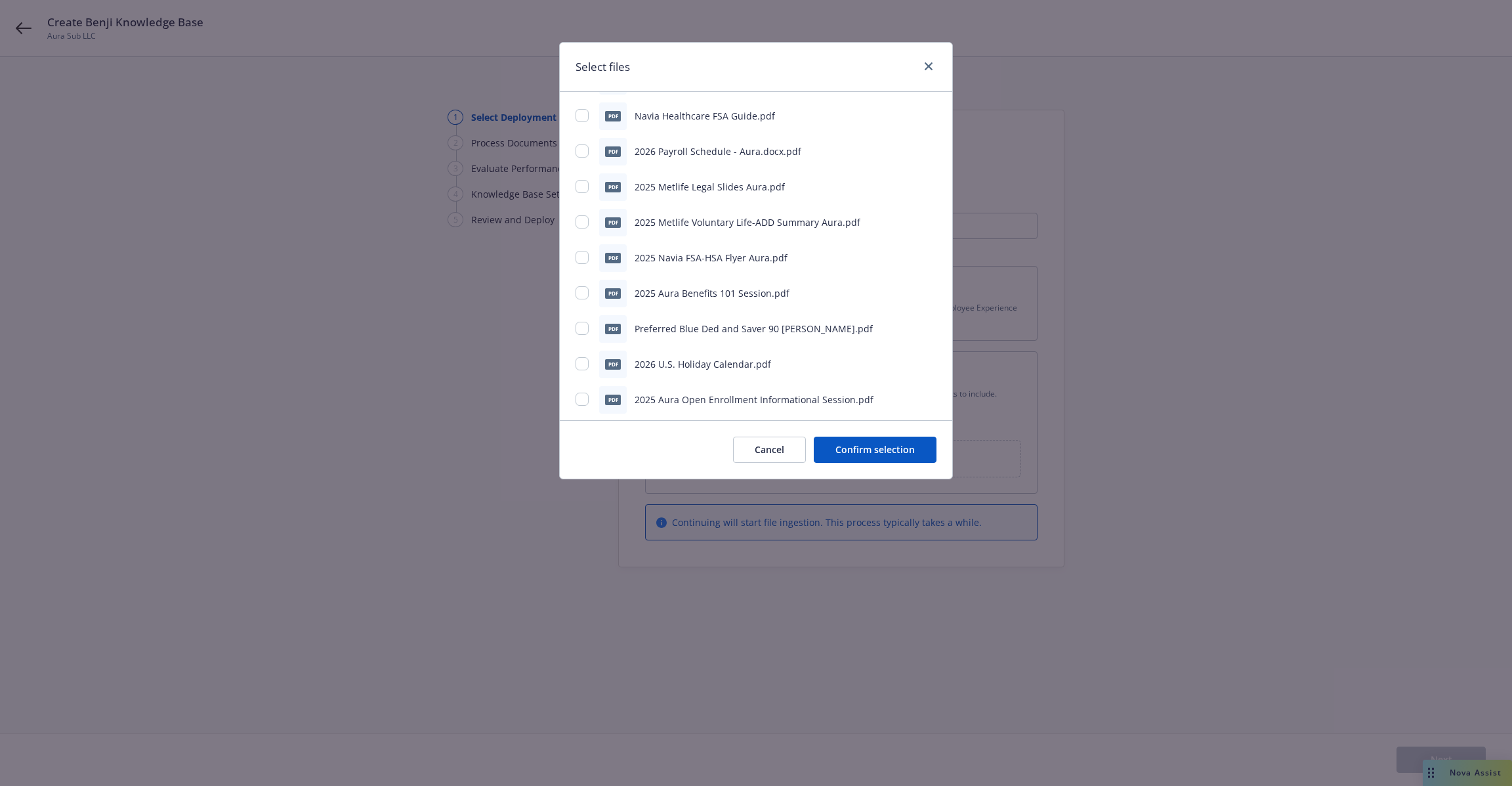
scroll to position [1073, 0]
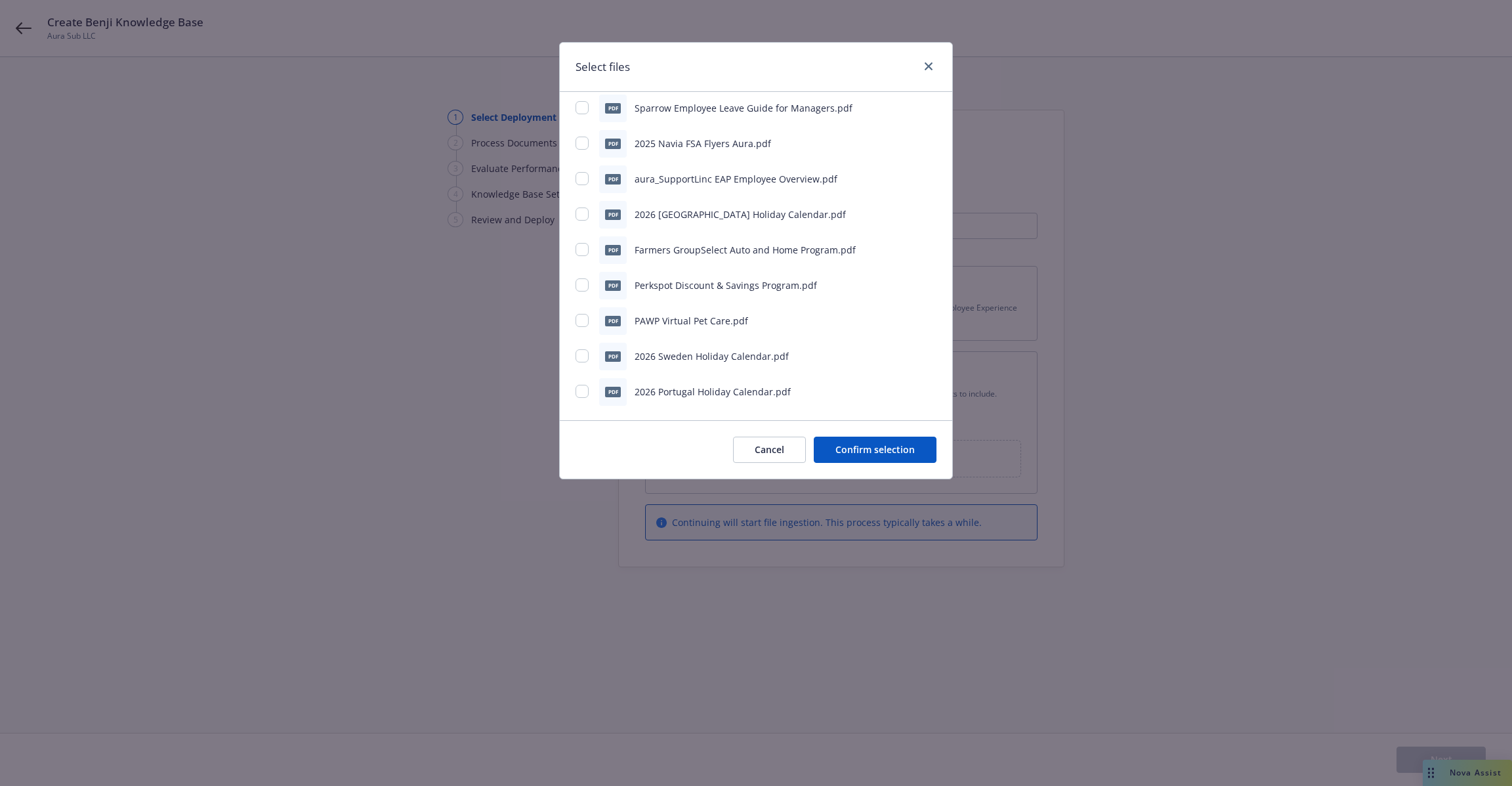
click at [764, 449] on button "Cancel" at bounding box center [770, 450] width 73 height 26
